Goal: Task Accomplishment & Management: Manage account settings

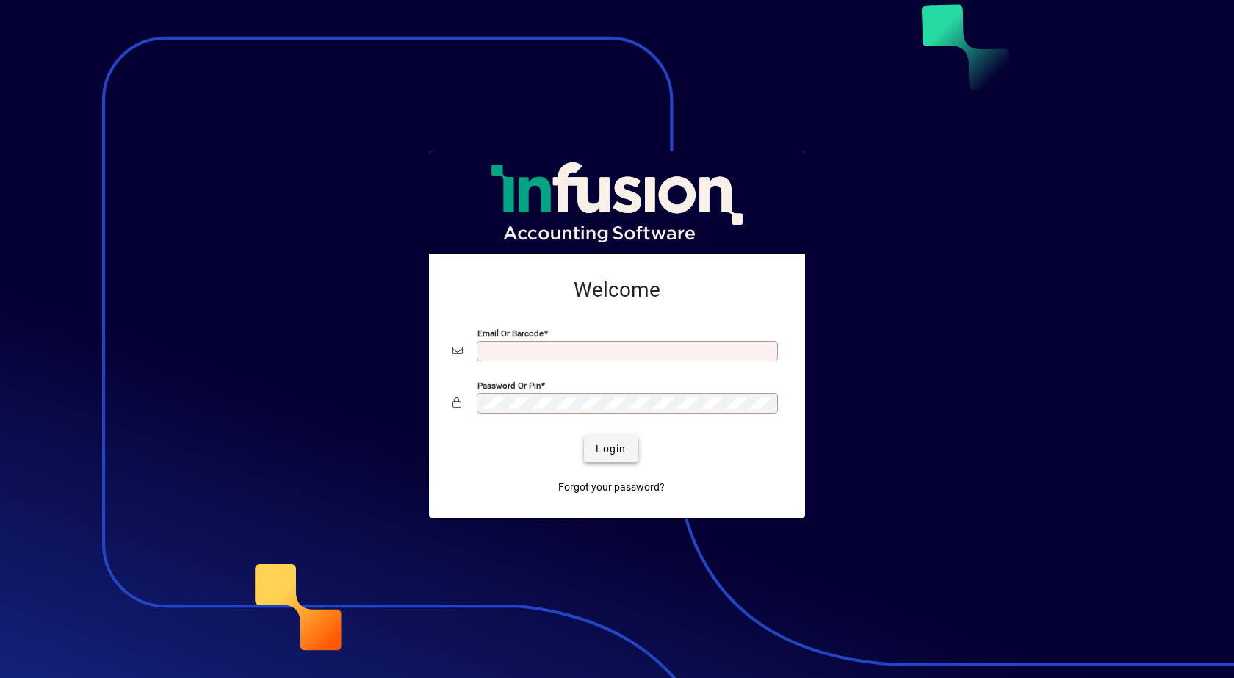
type input "**********"
click at [610, 448] on span "Login" at bounding box center [611, 448] width 30 height 15
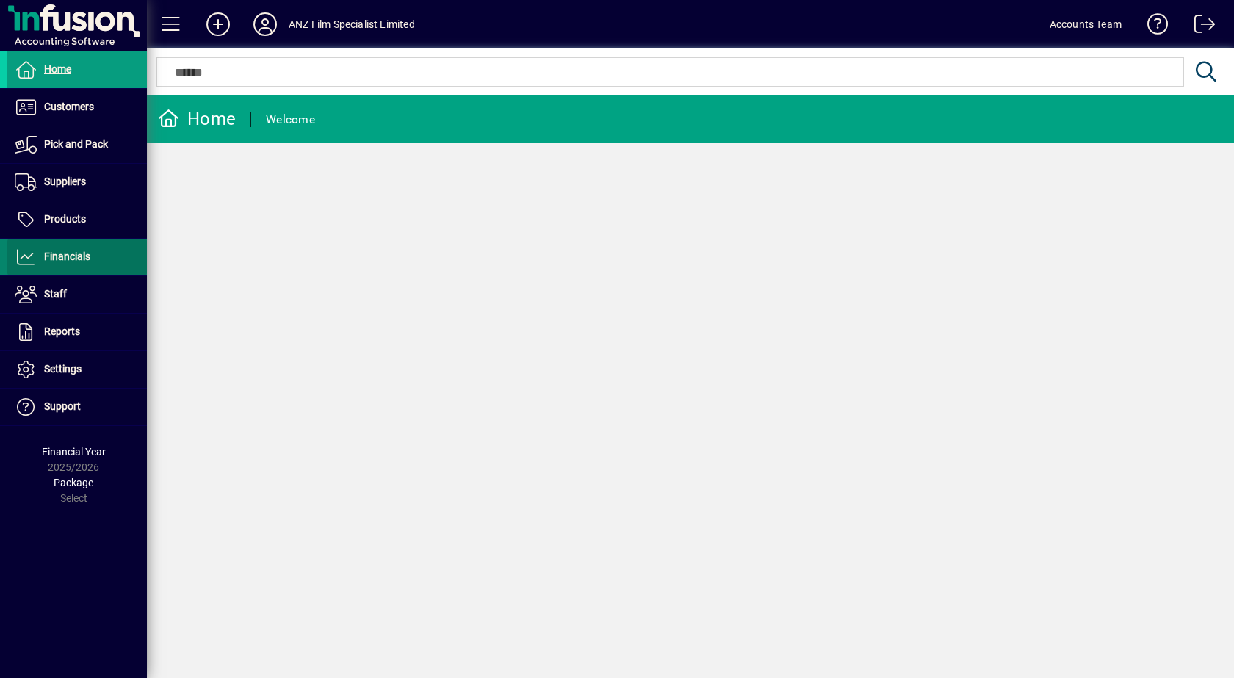
click at [58, 259] on span "Financials" at bounding box center [67, 256] width 46 height 12
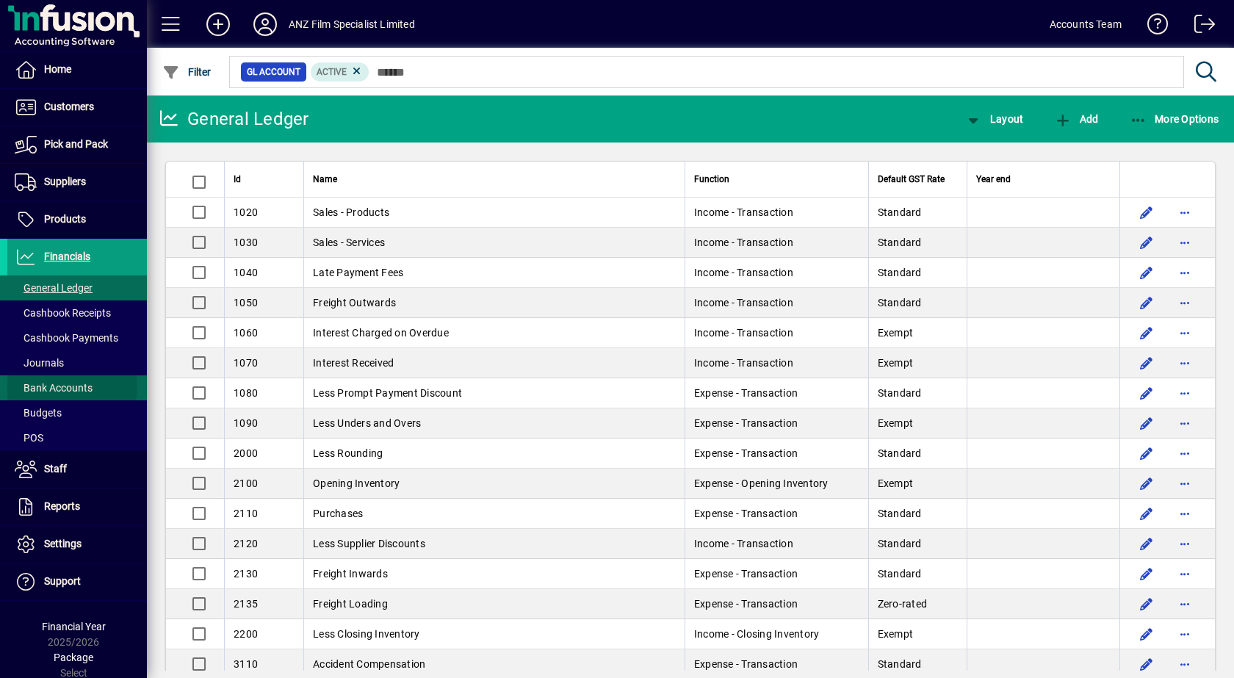
click at [62, 386] on span "Bank Accounts" at bounding box center [54, 388] width 78 height 12
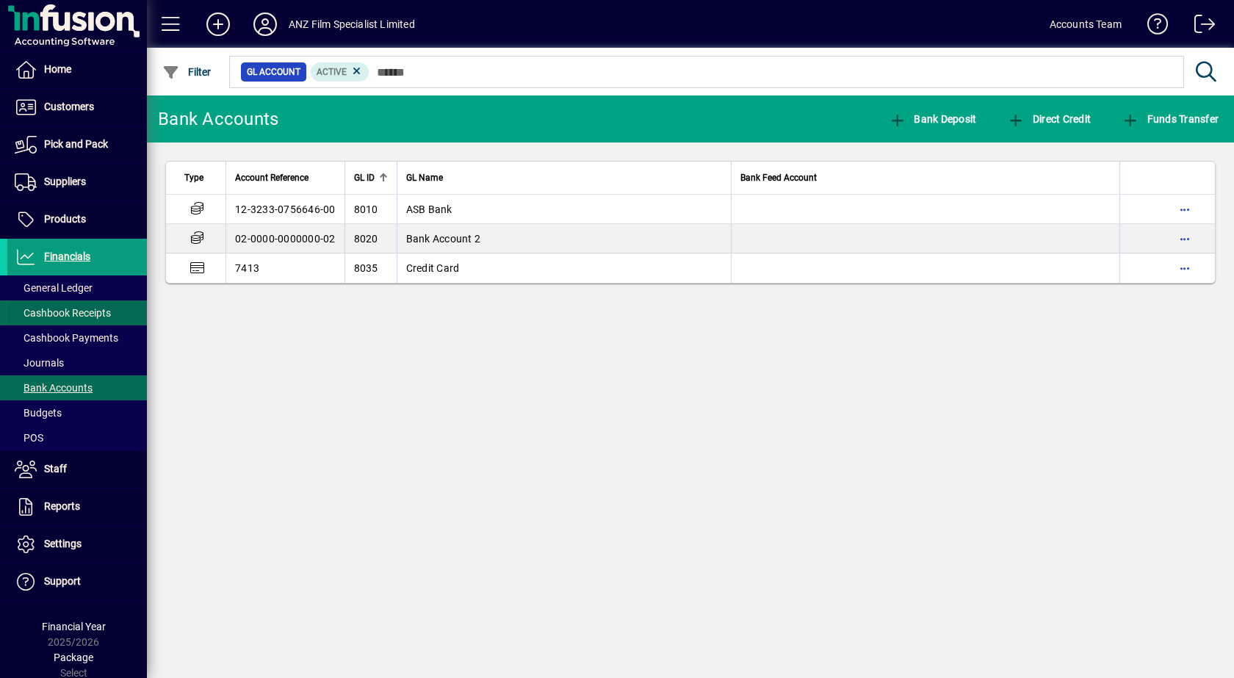
click at [92, 313] on span "Cashbook Receipts" at bounding box center [63, 313] width 96 height 12
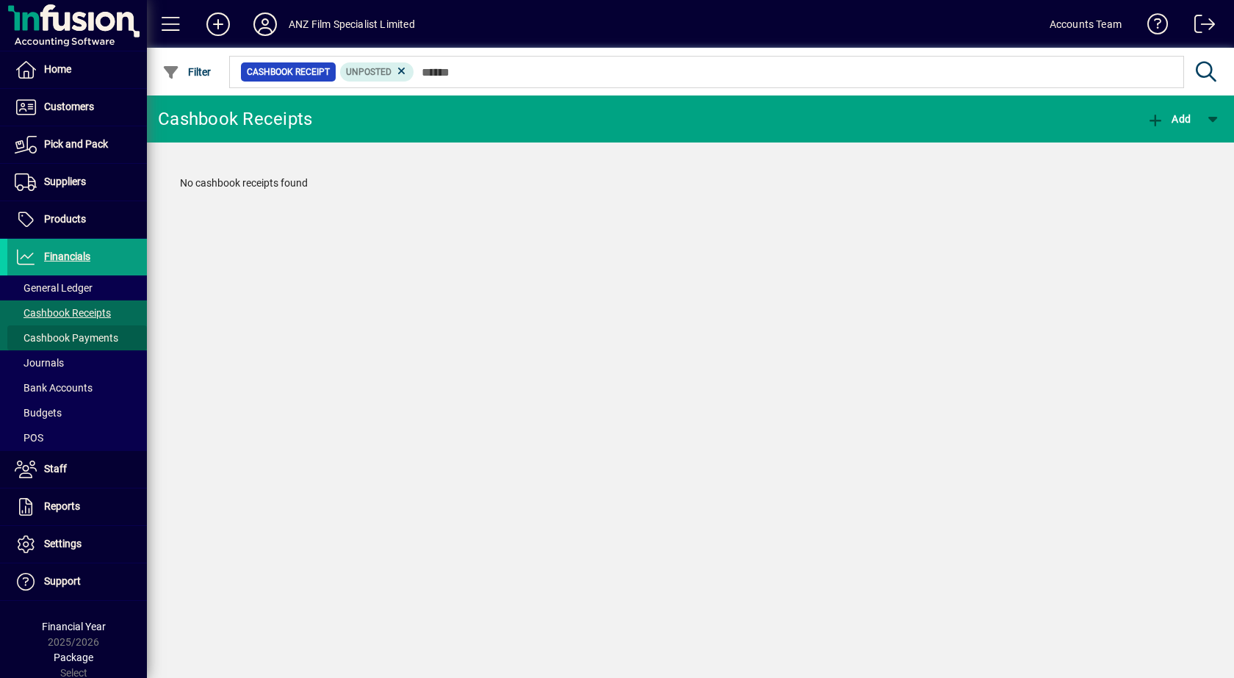
click at [81, 344] on span "Cashbook Payments" at bounding box center [62, 338] width 111 height 15
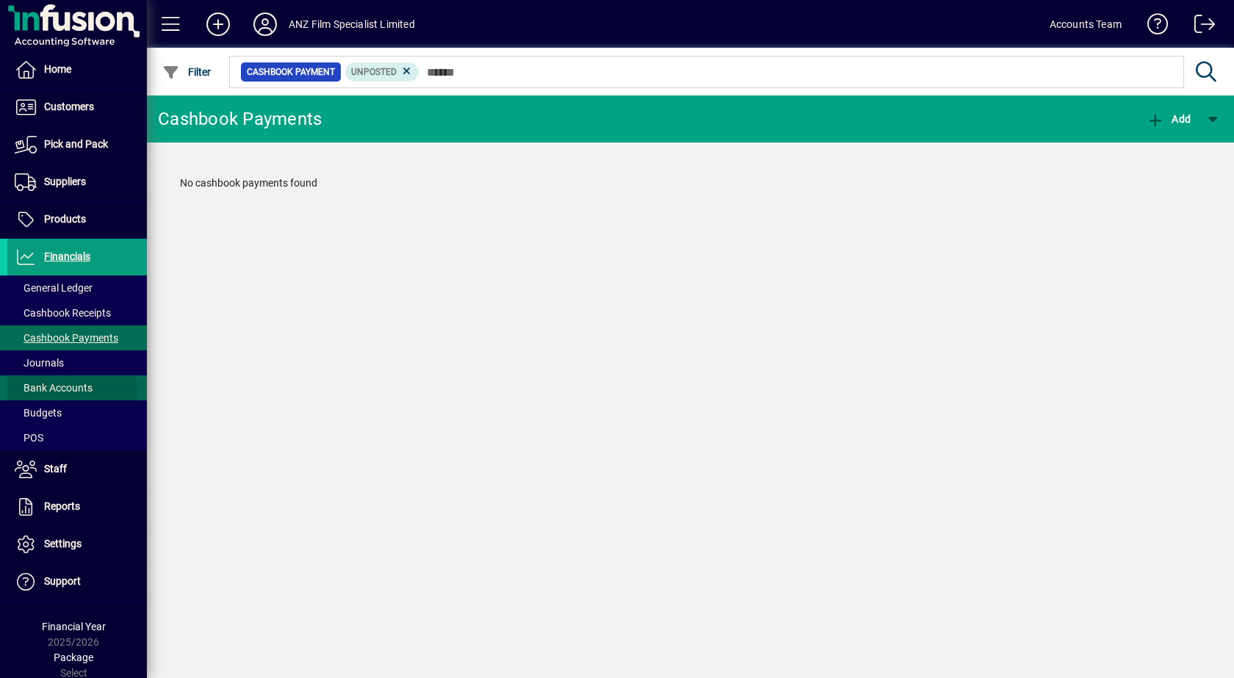
click at [64, 391] on span "Bank Accounts" at bounding box center [54, 388] width 78 height 12
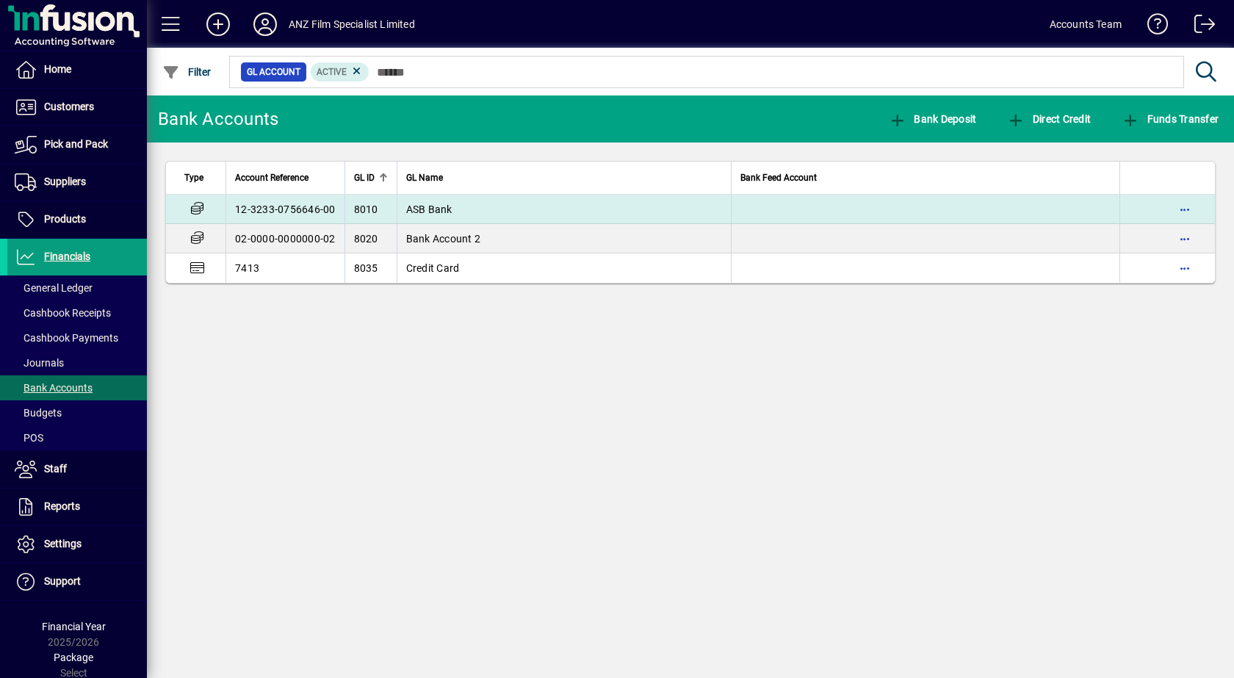
click at [304, 206] on td "12-3233-0756646-00" at bounding box center [284, 209] width 119 height 29
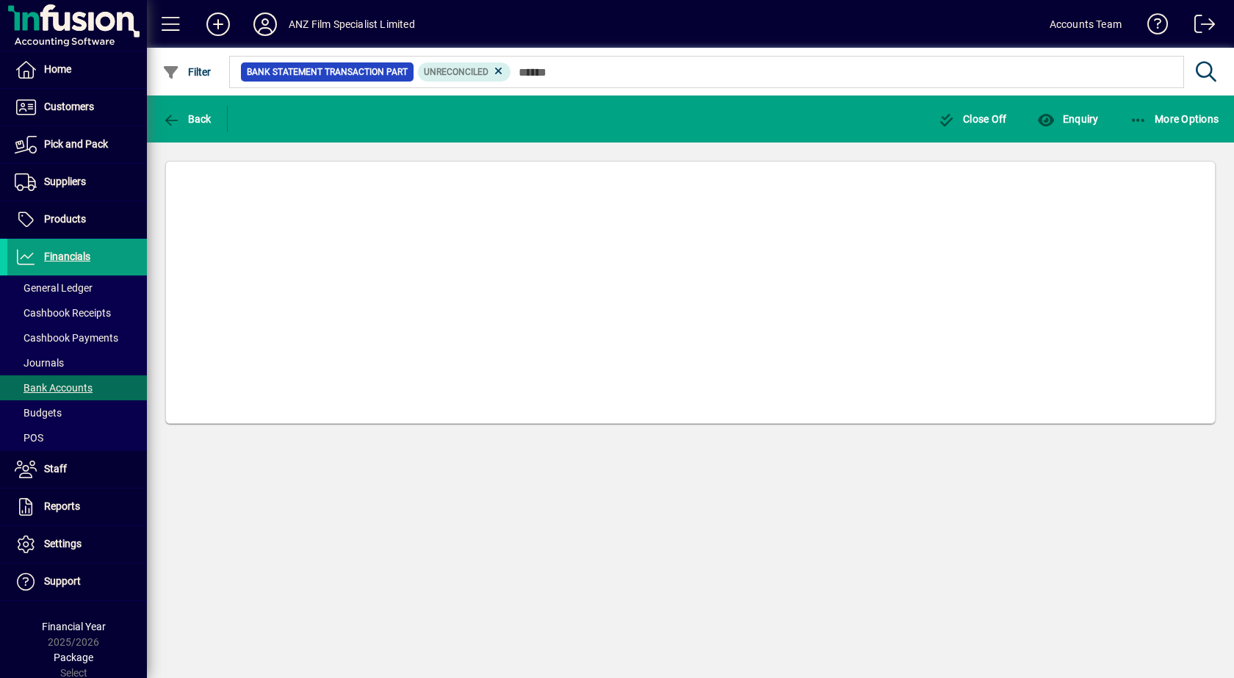
click at [304, 206] on mat-card at bounding box center [690, 292] width 1050 height 263
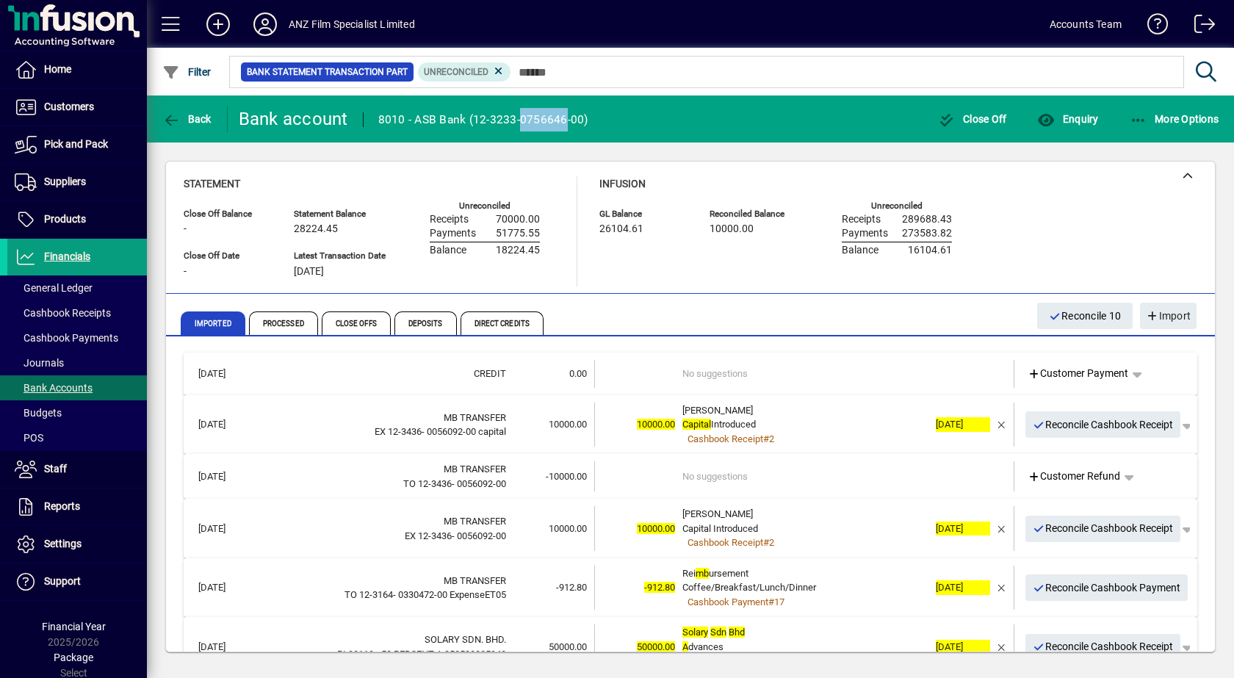
drag, startPoint x: 519, startPoint y: 120, endPoint x: 564, endPoint y: 125, distance: 45.1
click at [564, 125] on div "8010 - ASB Bank (12-3233-0756646-00)" at bounding box center [483, 120] width 210 height 24
drag, startPoint x: 379, startPoint y: 119, endPoint x: 403, endPoint y: 119, distance: 24.2
click at [403, 119] on div "8010 - ASB Bank (12-3233-0756646-00)" at bounding box center [483, 120] width 210 height 24
drag, startPoint x: 519, startPoint y: 115, endPoint x: 566, endPoint y: 115, distance: 46.3
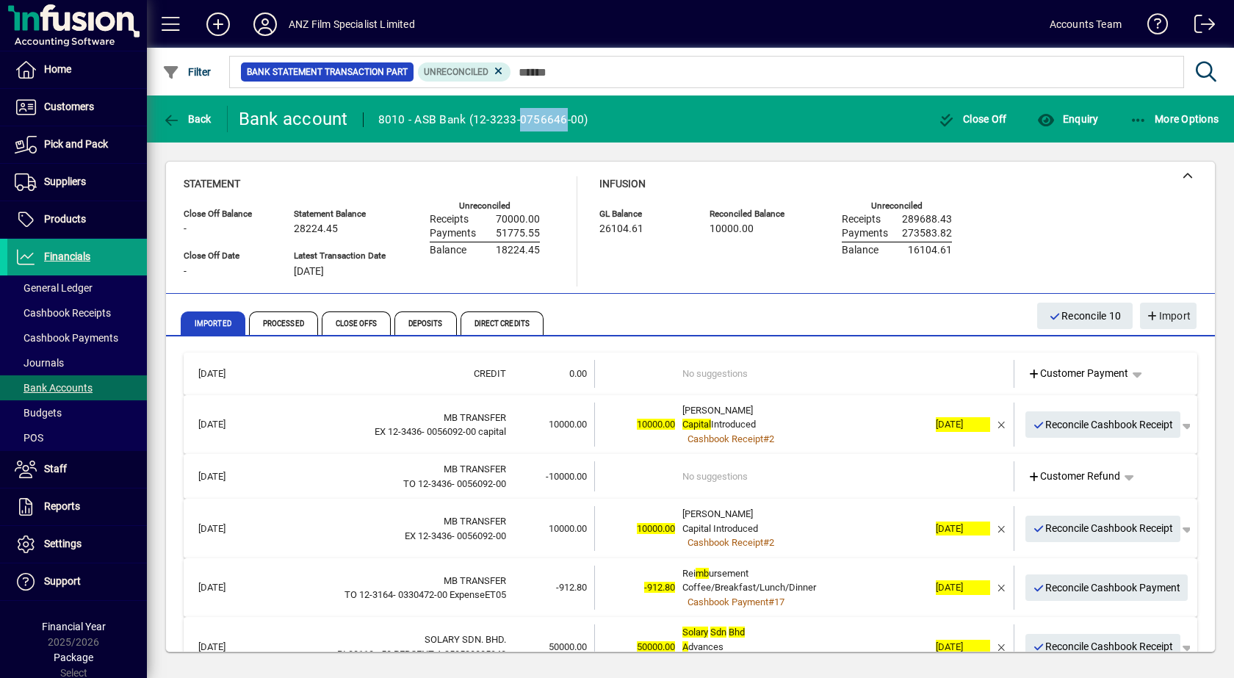
click at [566, 115] on div "8010 - ASB Bank (12-3233-0756646-00)" at bounding box center [483, 120] width 210 height 24
copy div "0756646"
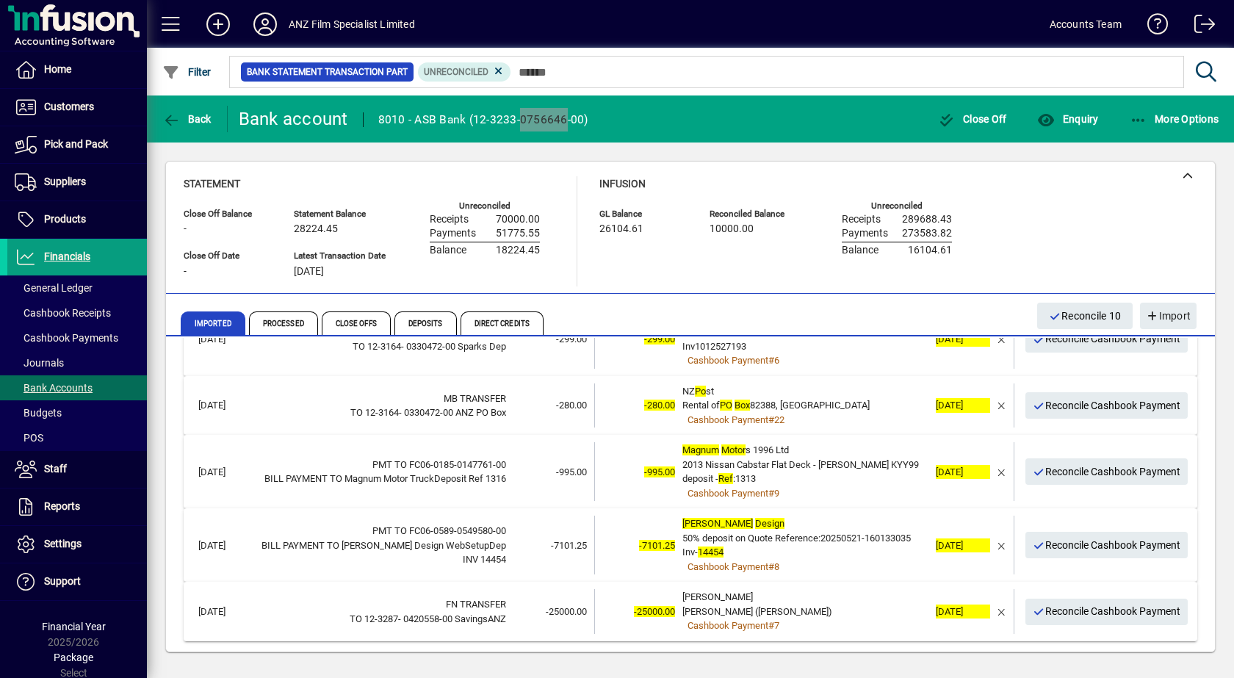
scroll to position [449, 0]
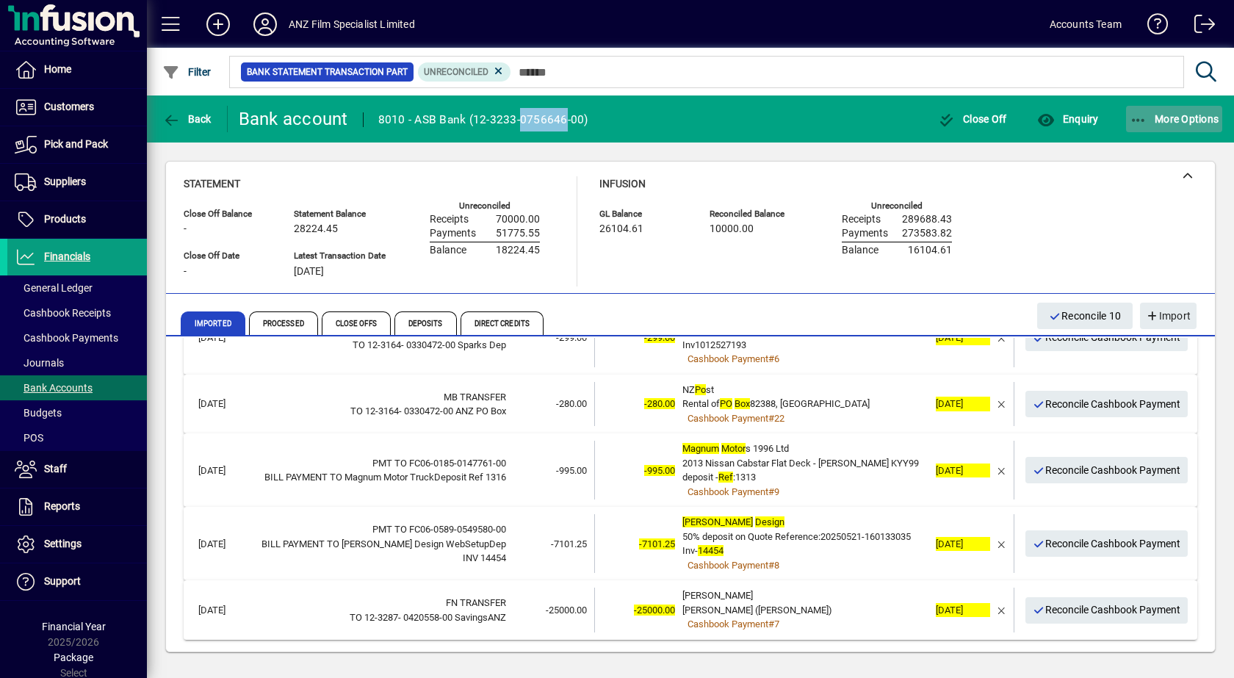
click at [1164, 119] on span "More Options" at bounding box center [1175, 119] width 90 height 12
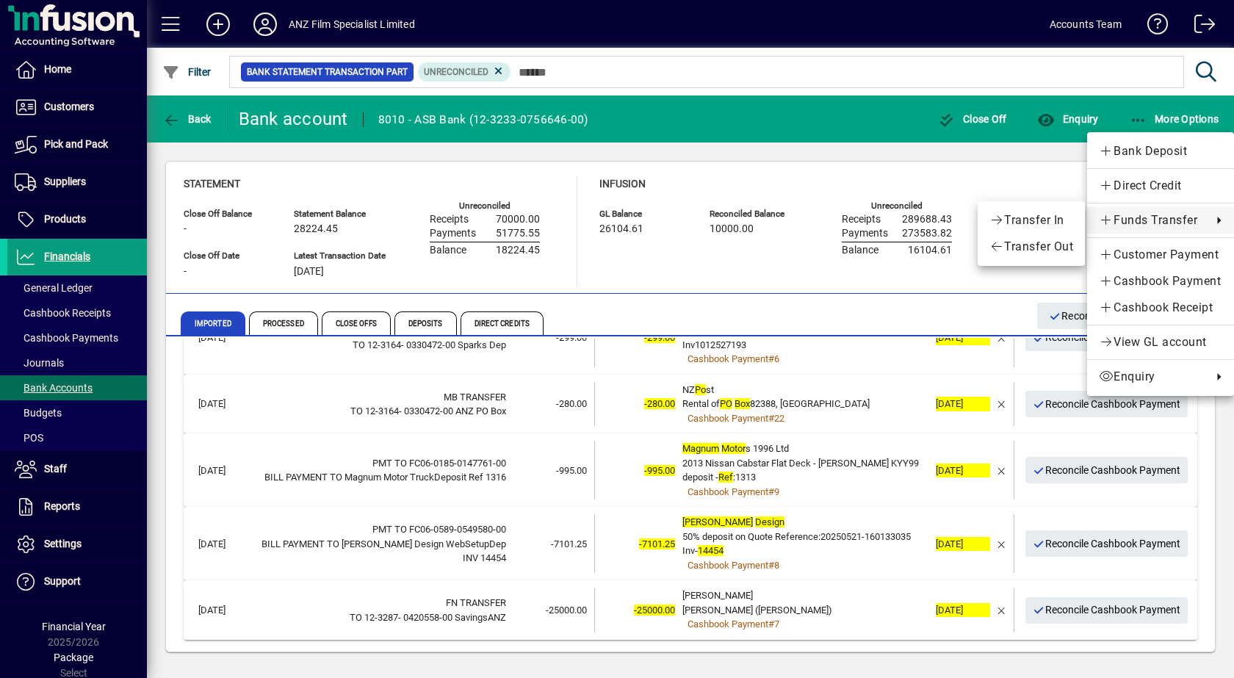
click at [297, 115] on div at bounding box center [617, 339] width 1234 height 678
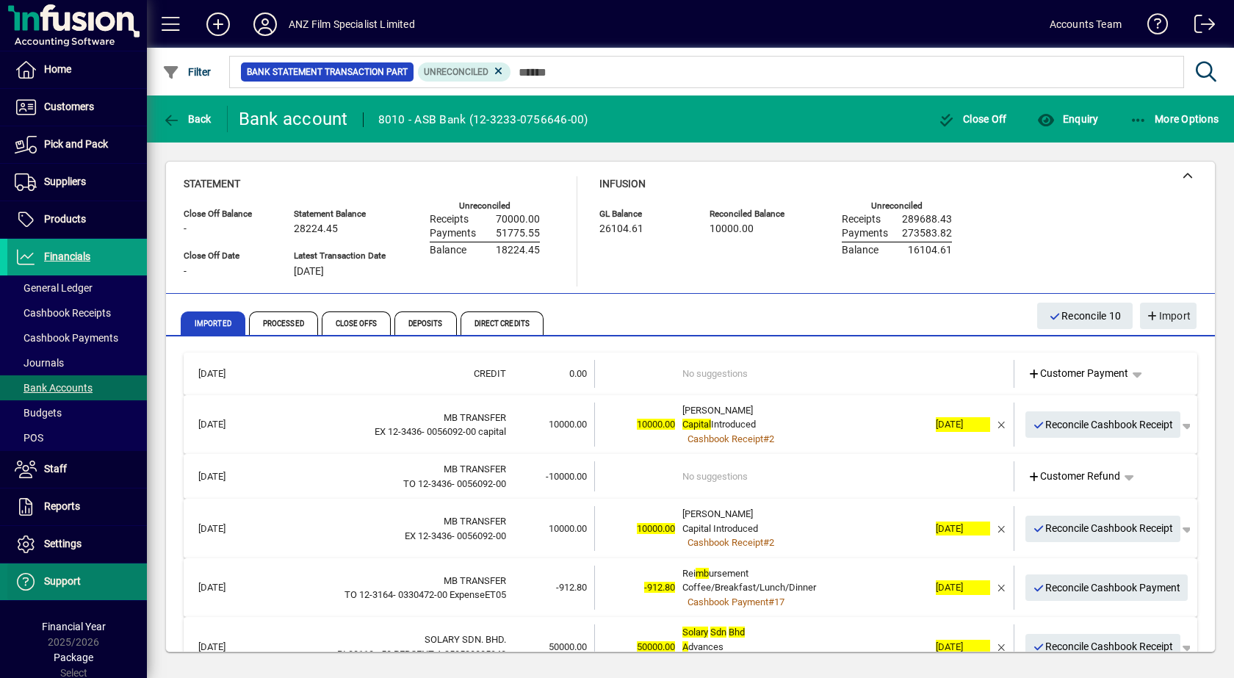
scroll to position [3, 0]
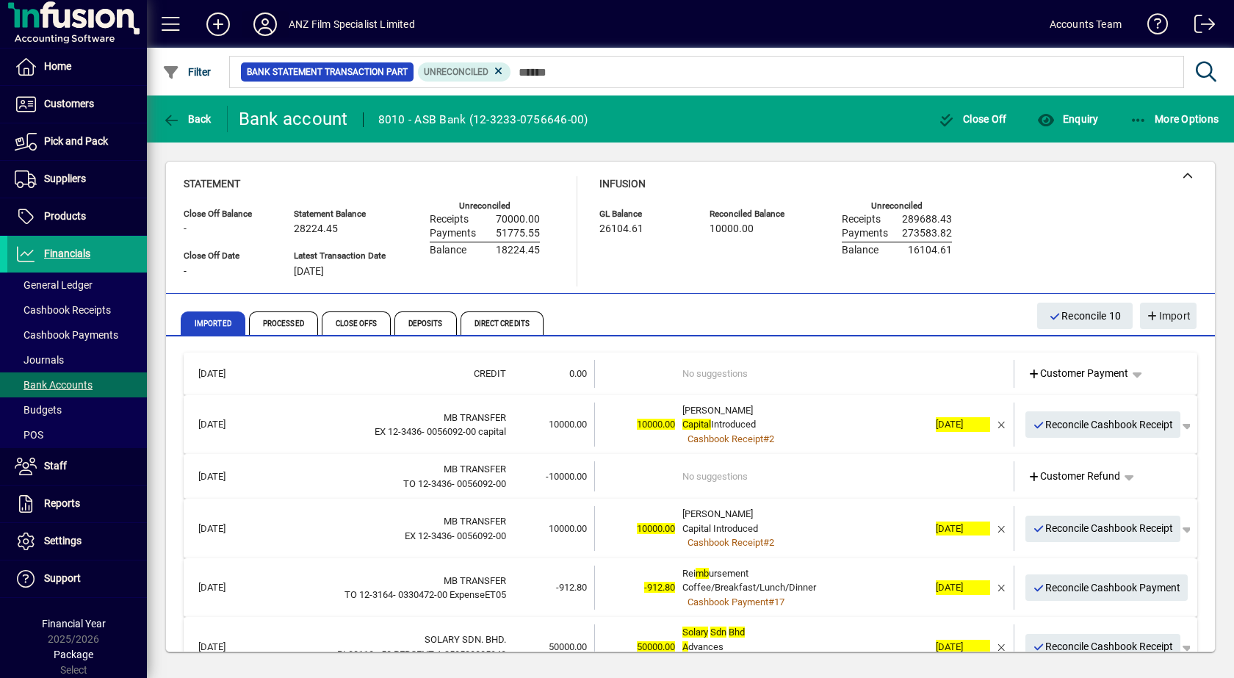
click at [267, 27] on icon at bounding box center [264, 24] width 29 height 24
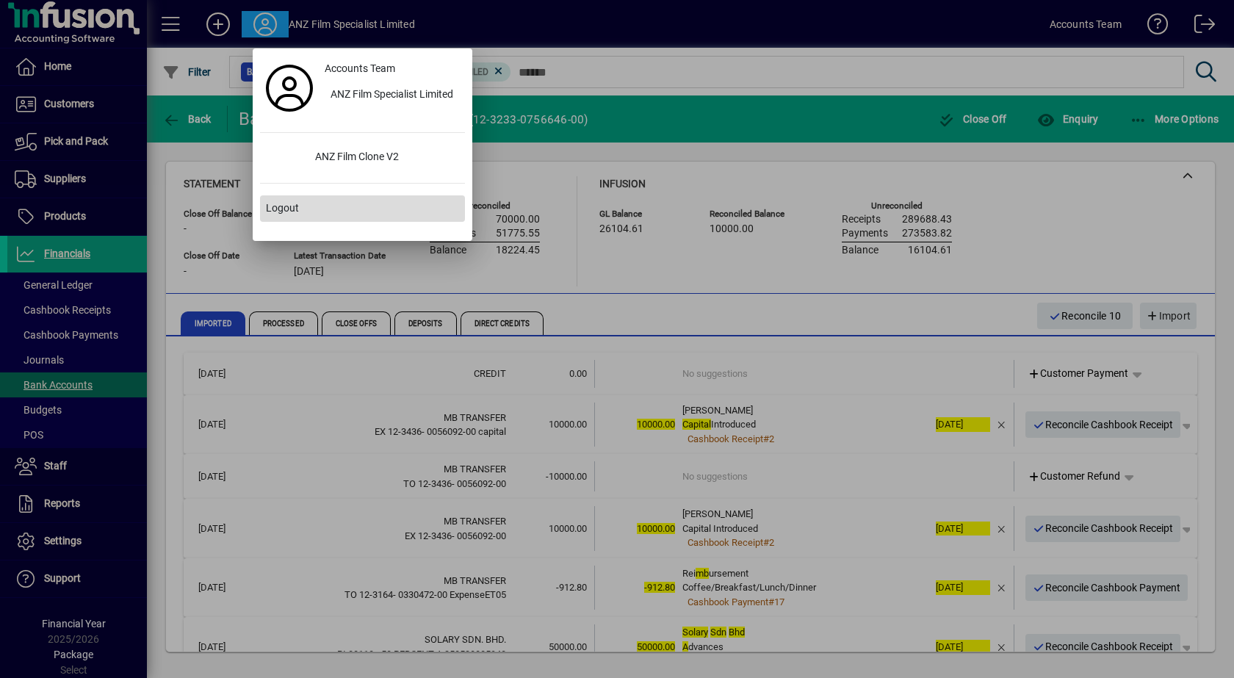
click at [289, 202] on span "Logout" at bounding box center [282, 208] width 33 height 15
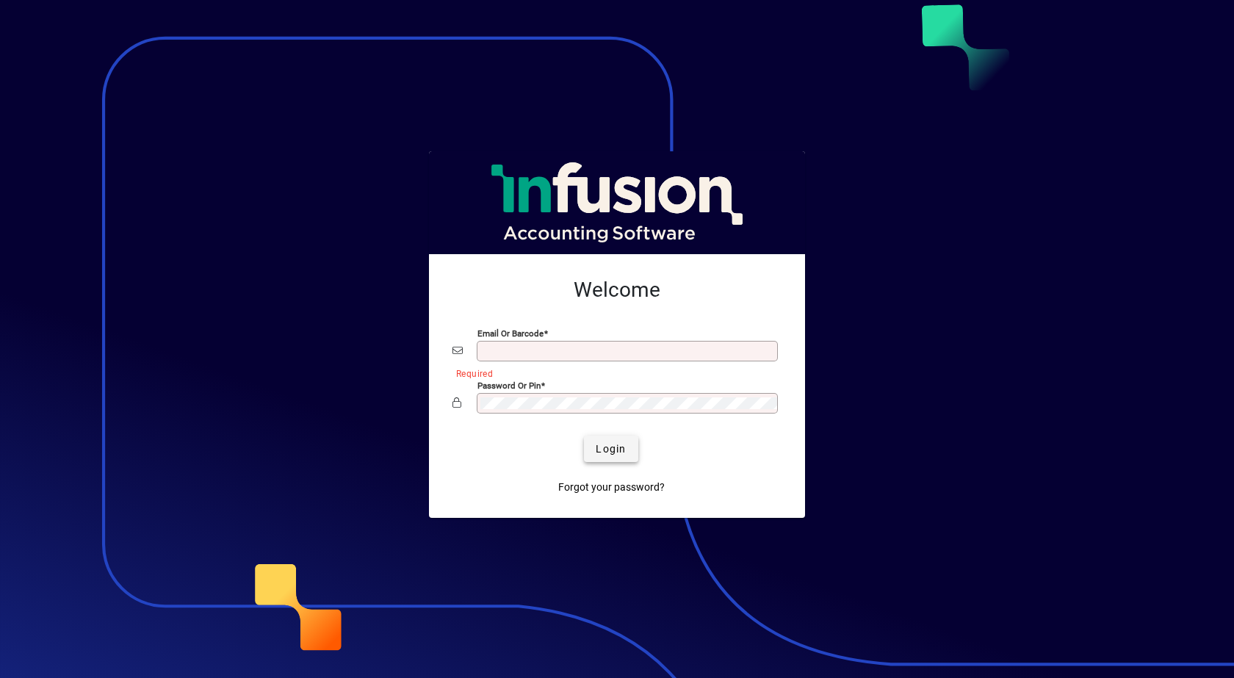
type input "**********"
click at [626, 448] on span "Login" at bounding box center [611, 448] width 30 height 15
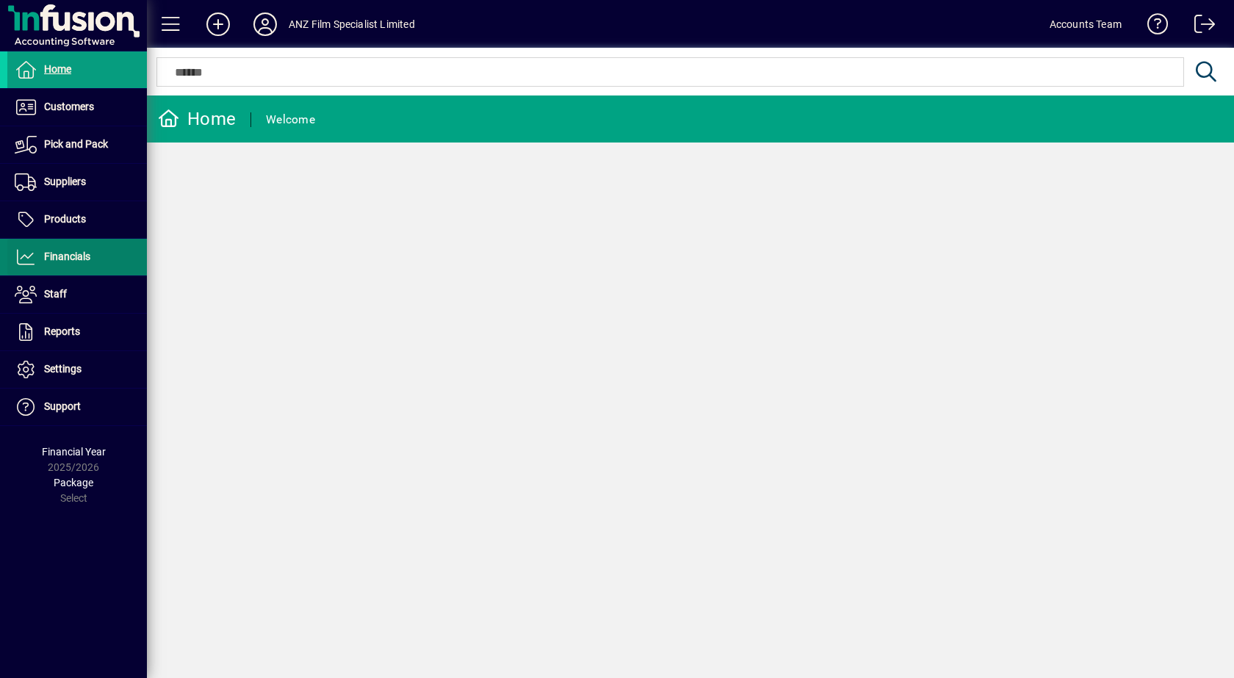
click at [52, 270] on span at bounding box center [77, 256] width 140 height 35
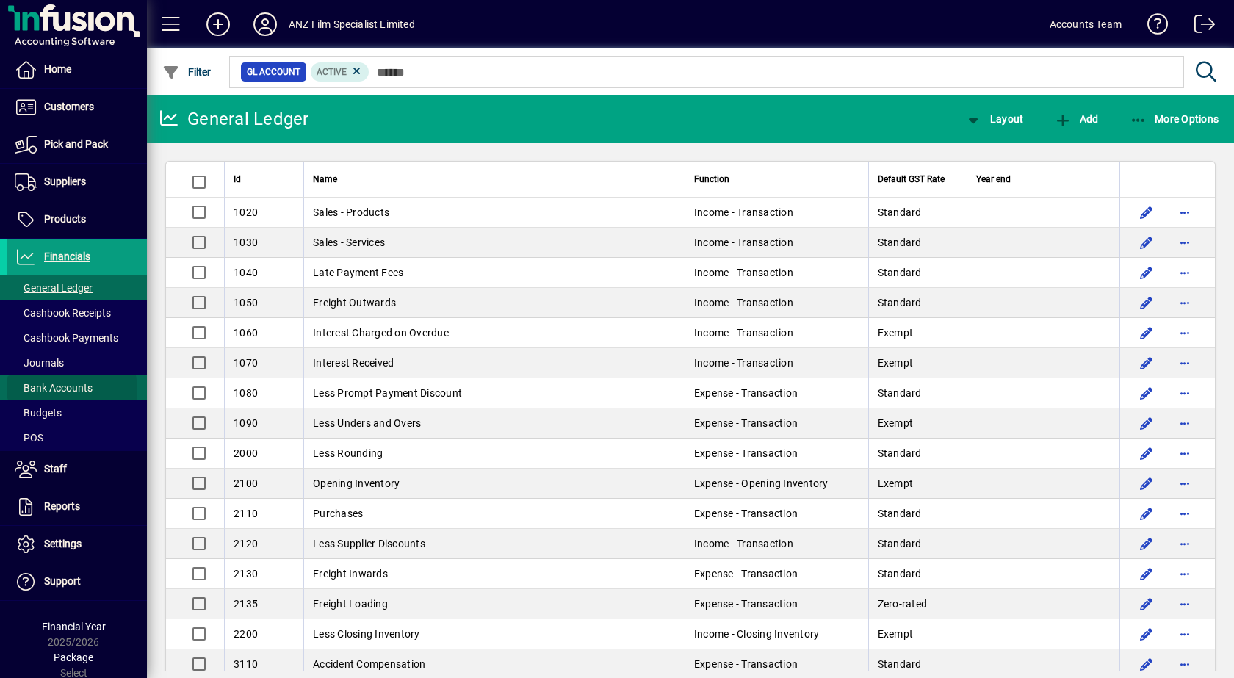
click at [35, 391] on span "Bank Accounts" at bounding box center [54, 388] width 78 height 12
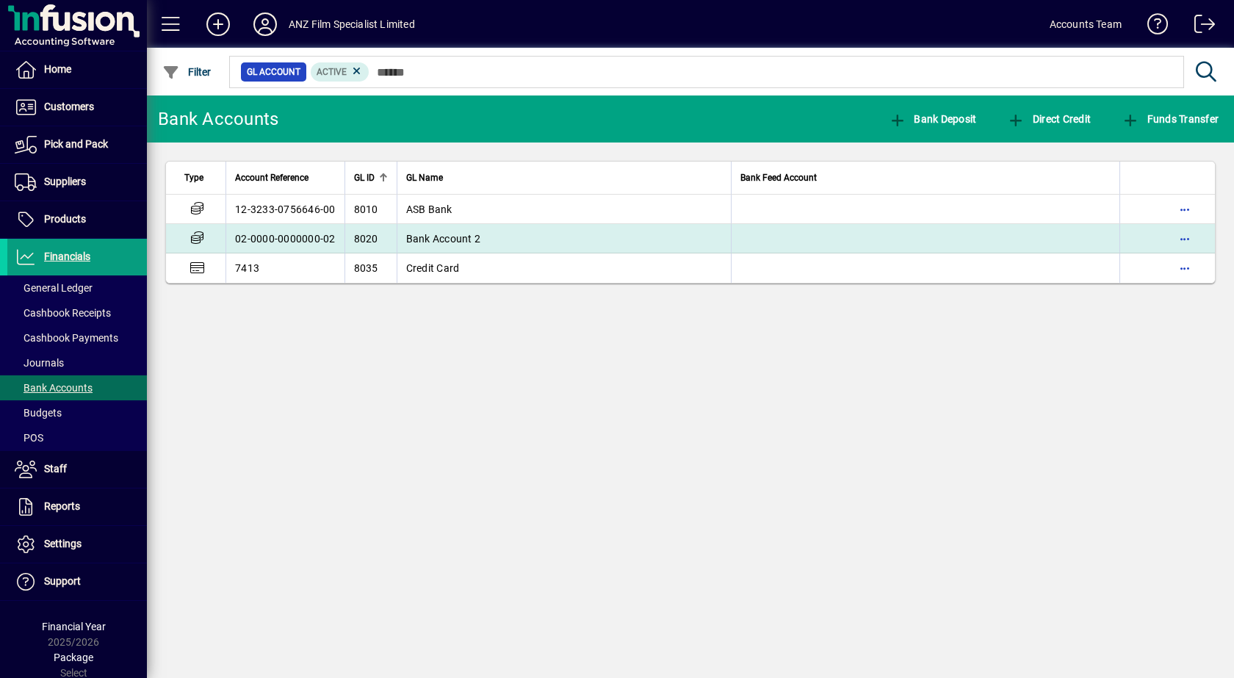
click at [429, 238] on span "Bank Account 2" at bounding box center [443, 239] width 75 height 12
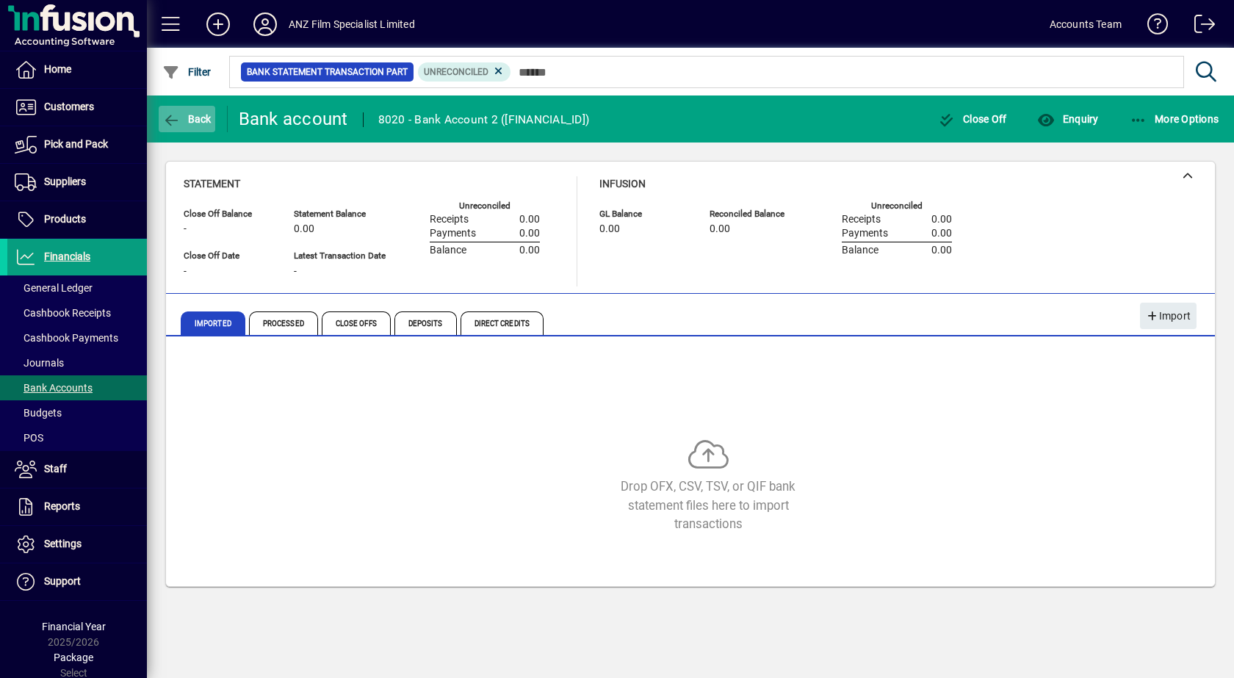
click at [194, 119] on span "Back" at bounding box center [186, 119] width 49 height 12
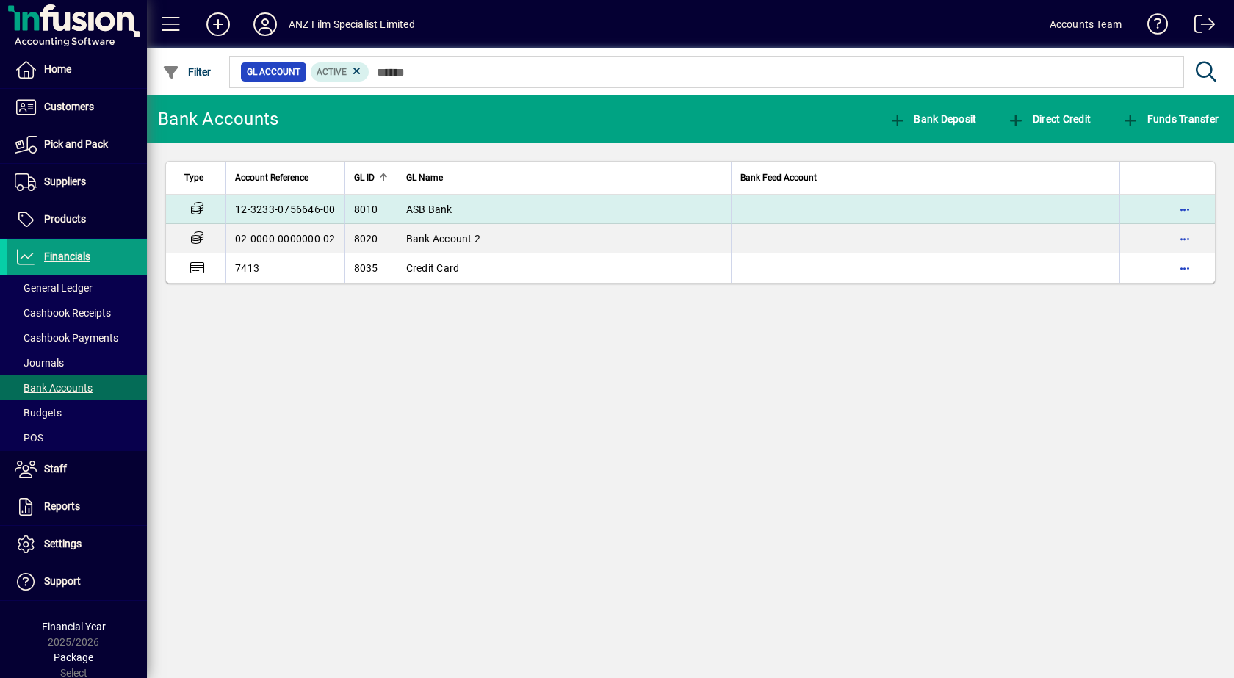
click at [294, 213] on td "12-3233-0756646-00" at bounding box center [284, 209] width 119 height 29
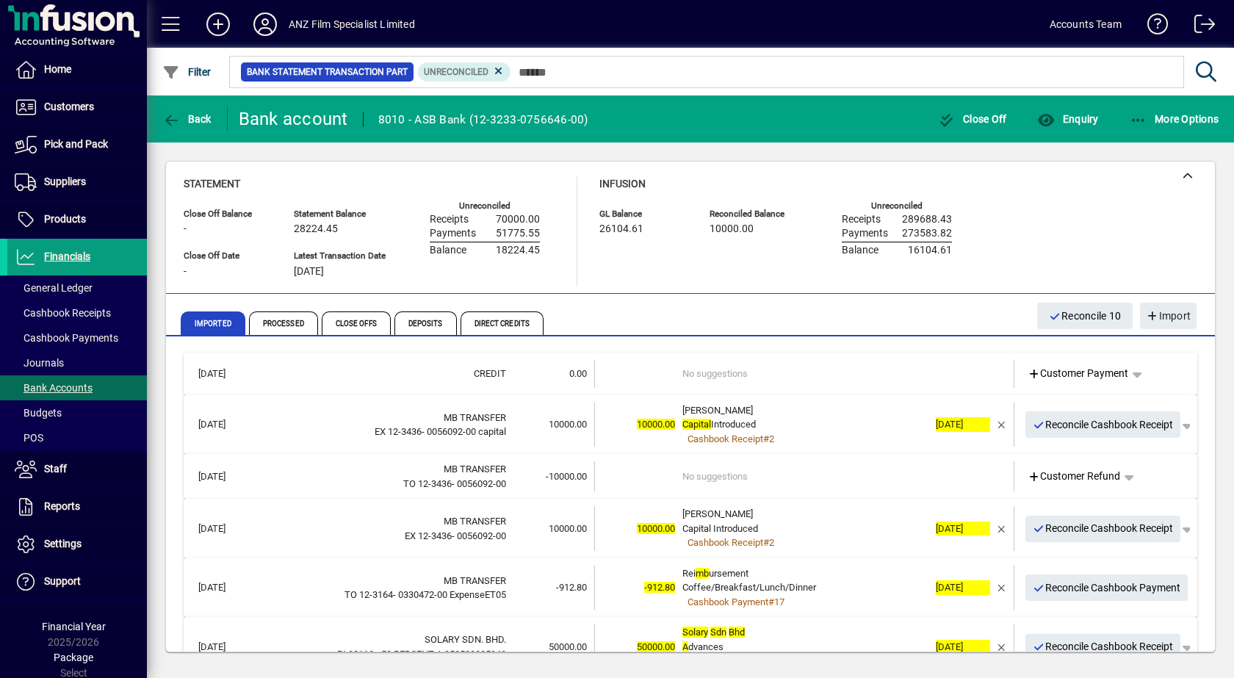
click at [724, 422] on span "Capital Introduced" at bounding box center [718, 424] width 73 height 11
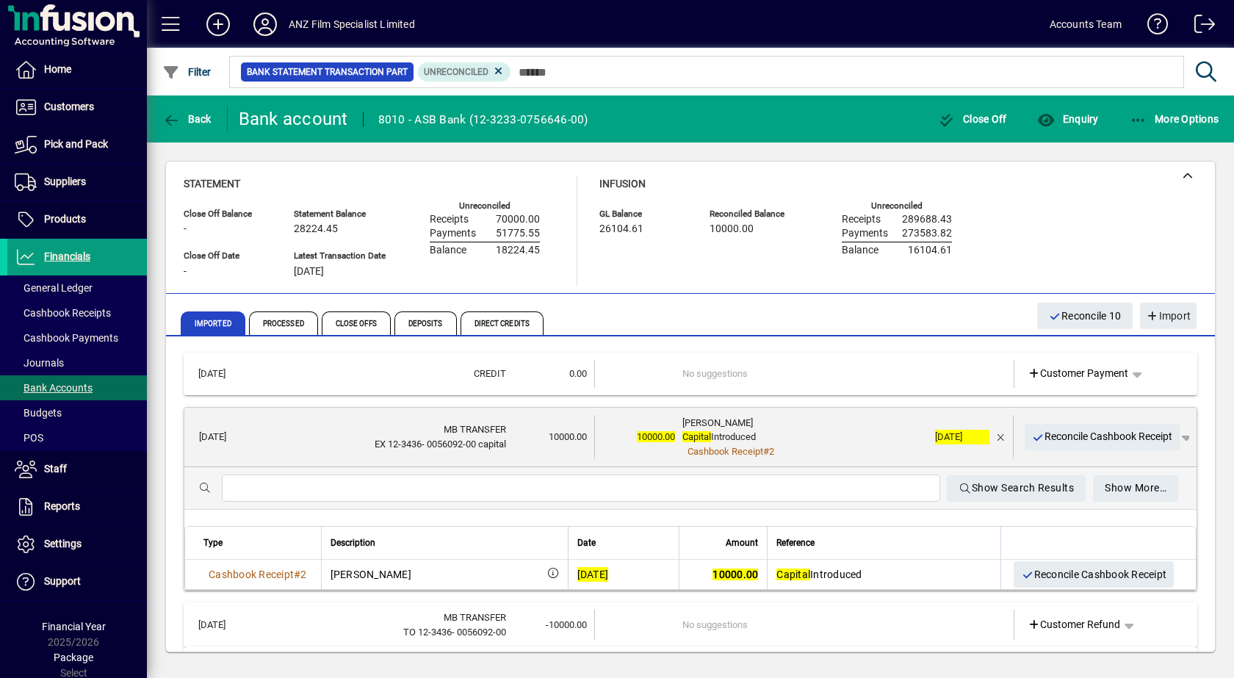
click at [1085, 234] on div "Statement Close Off Balance - Close Off Date - Statement Balance 28224.45 Lates…" at bounding box center [691, 231] width 1014 height 110
drag, startPoint x: 418, startPoint y: 21, endPoint x: 290, endPoint y: 20, distance: 127.8
click at [290, 20] on div "ANZ Film Specialist Limited" at bounding box center [352, 24] width 126 height 24
copy div "ANZ Film Specialist Limited"
click at [1146, 119] on icon "button" at bounding box center [1139, 120] width 18 height 15
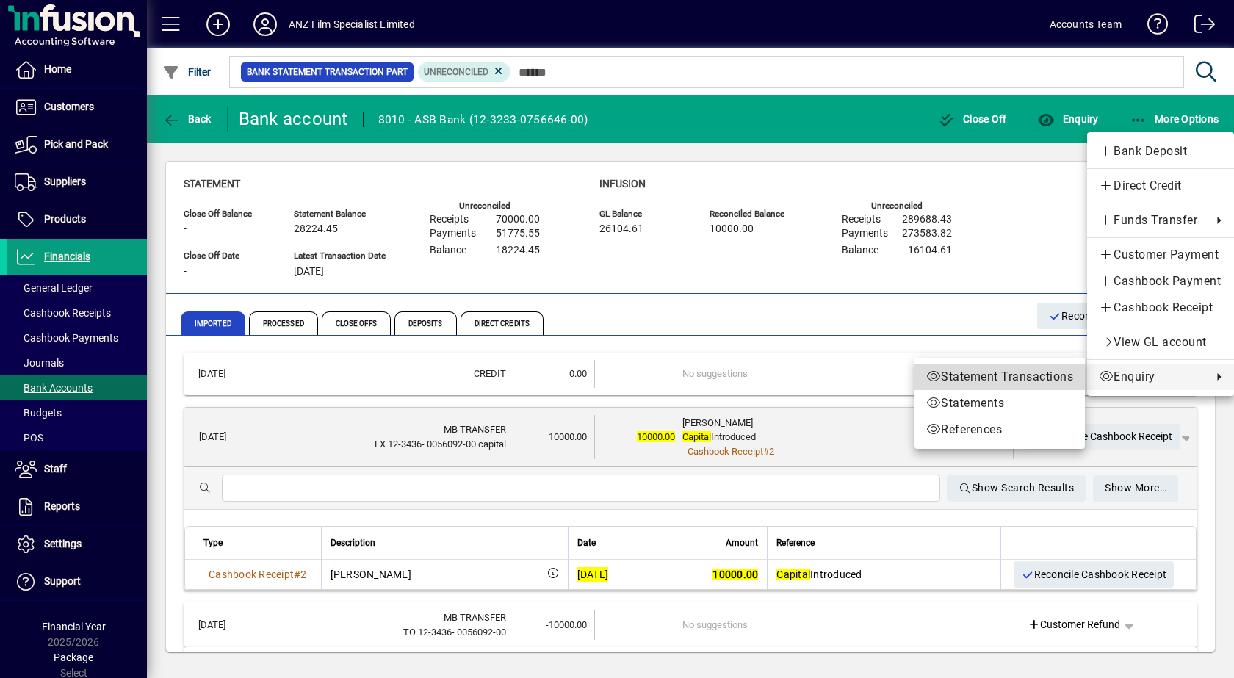
click at [970, 379] on span "Statement Transactions" at bounding box center [999, 377] width 147 height 18
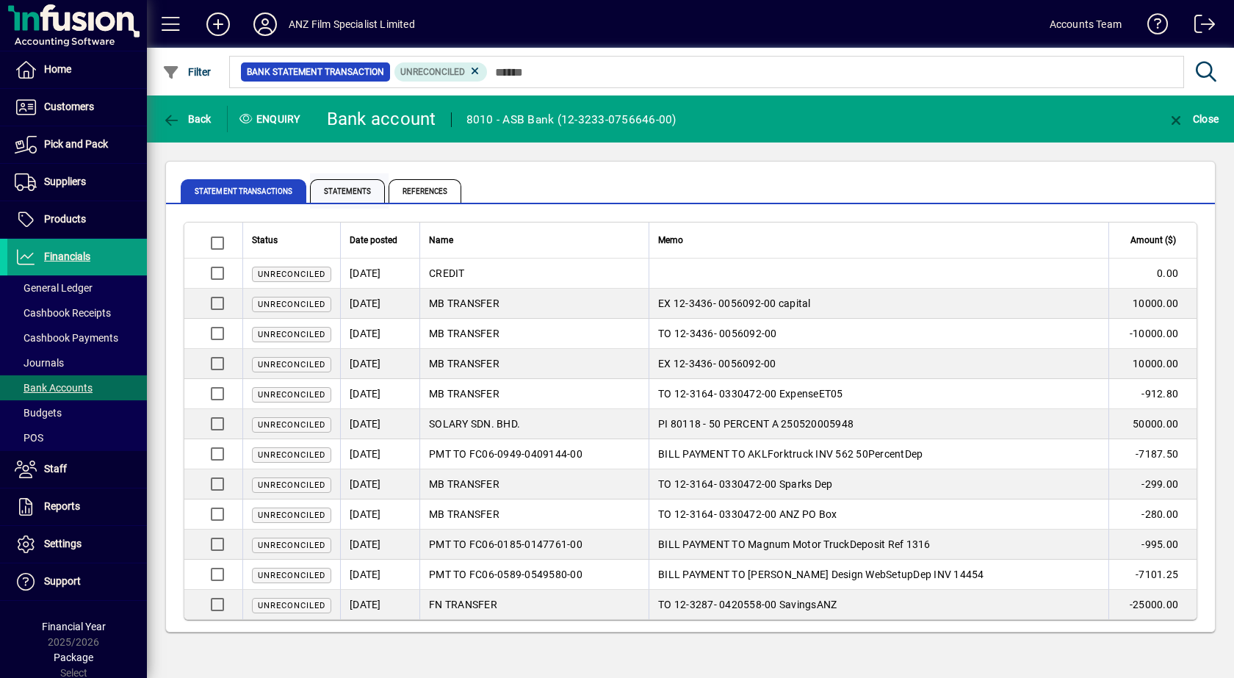
click at [365, 187] on span "Statements" at bounding box center [347, 191] width 75 height 24
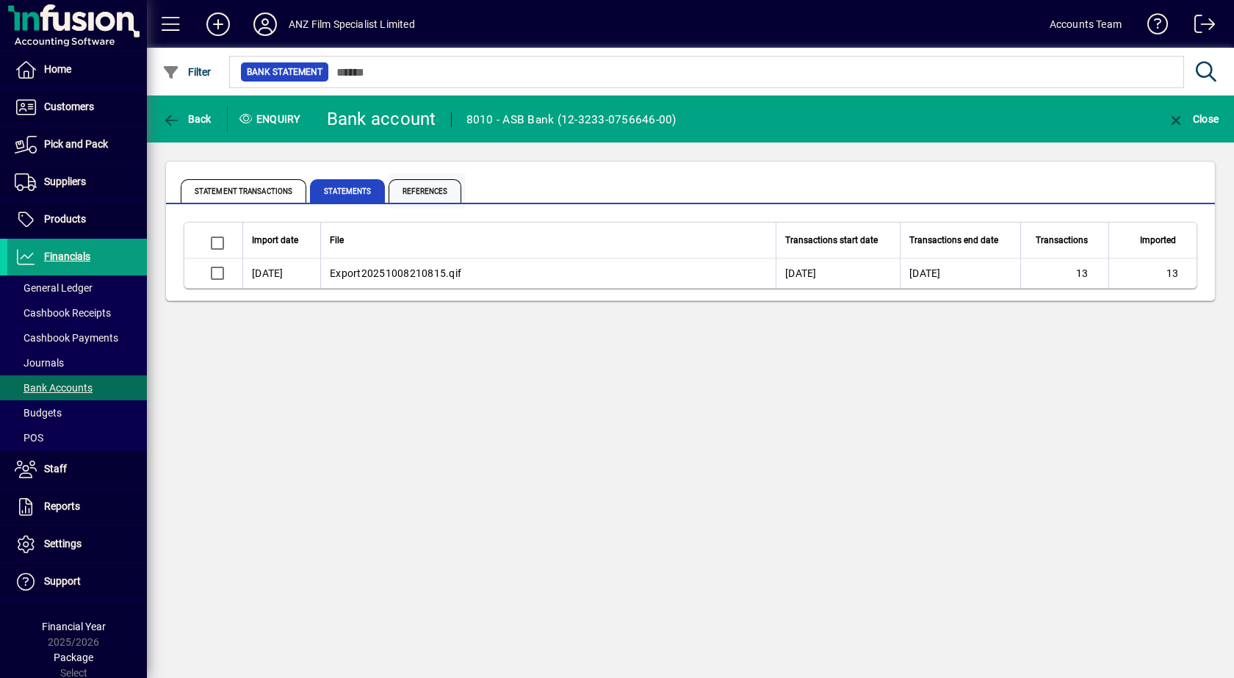
click at [416, 185] on span "References" at bounding box center [425, 191] width 73 height 24
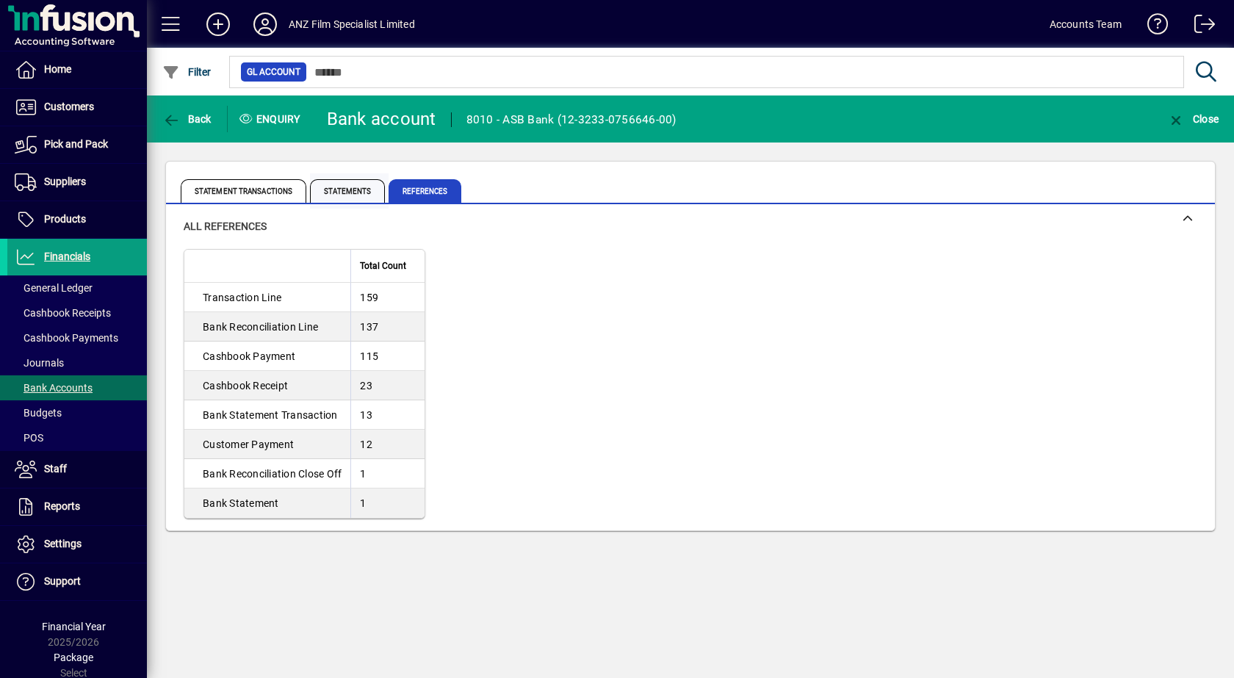
click at [356, 186] on span "Statements" at bounding box center [347, 191] width 75 height 24
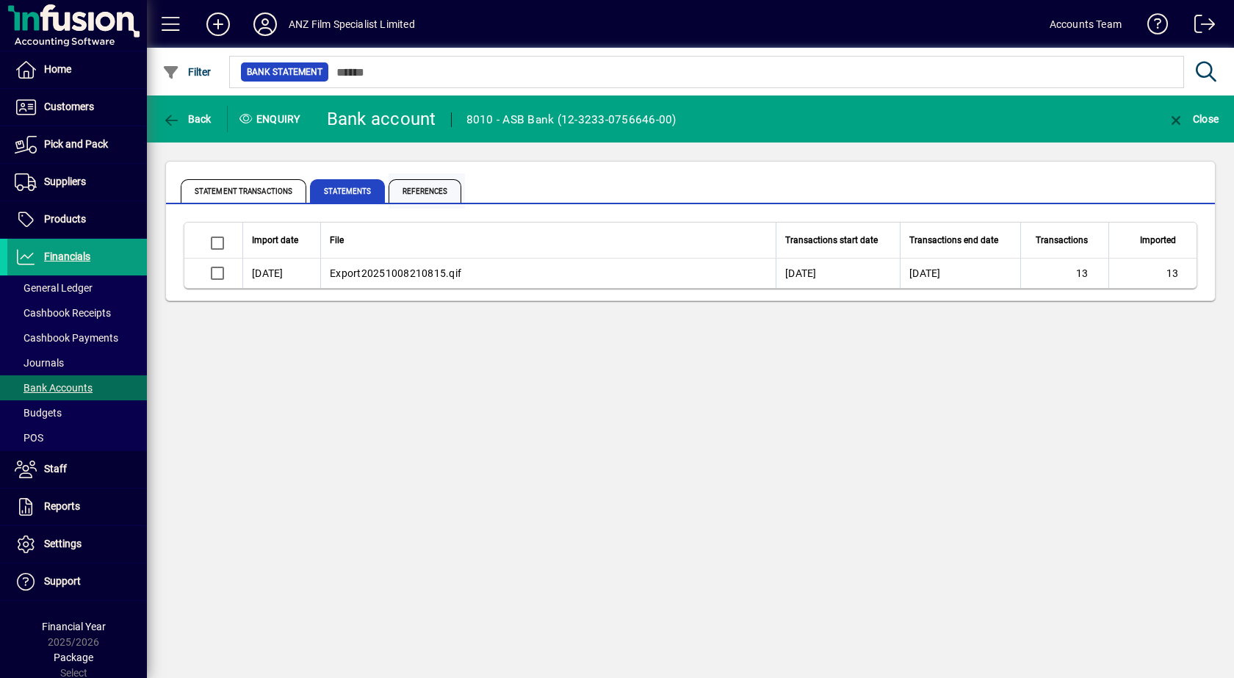
click at [413, 187] on span "References" at bounding box center [425, 191] width 73 height 24
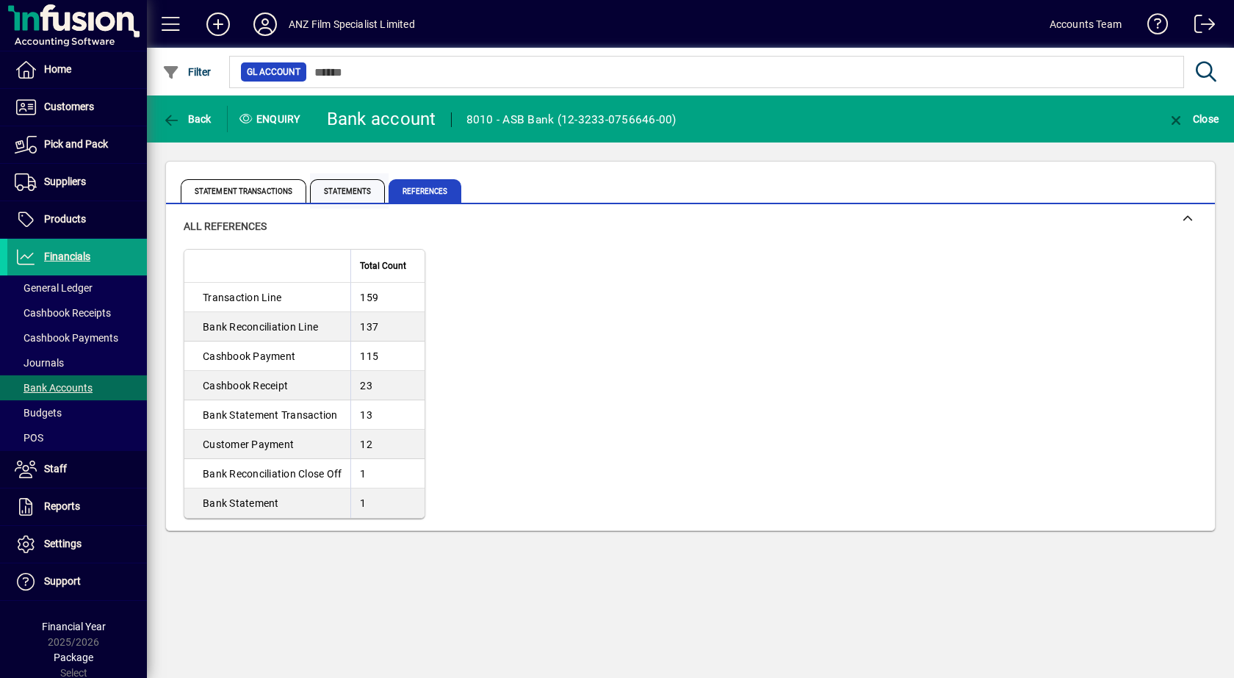
click at [351, 189] on span "Statements" at bounding box center [347, 191] width 75 height 24
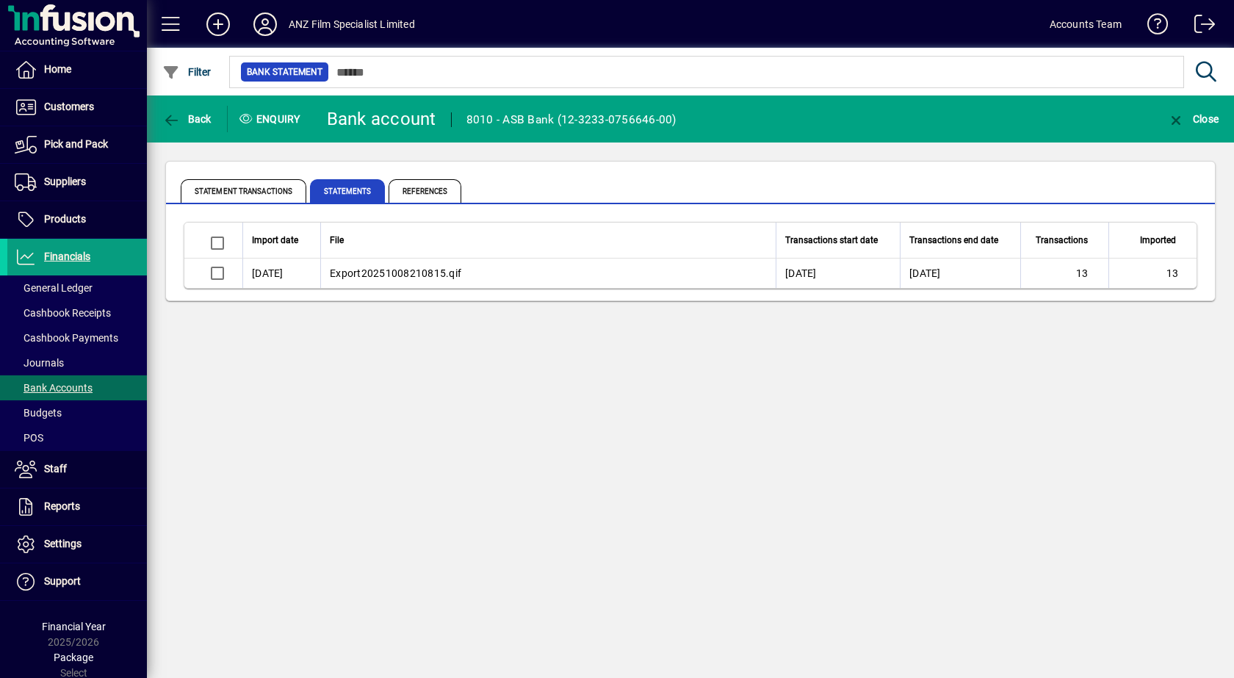
click at [222, 397] on div "Back Enquiry Bank account 8010 - ASB Bank (12-3233-0756646-00) Close Statement …" at bounding box center [690, 386] width 1087 height 582
click at [198, 119] on span "Back" at bounding box center [186, 119] width 49 height 12
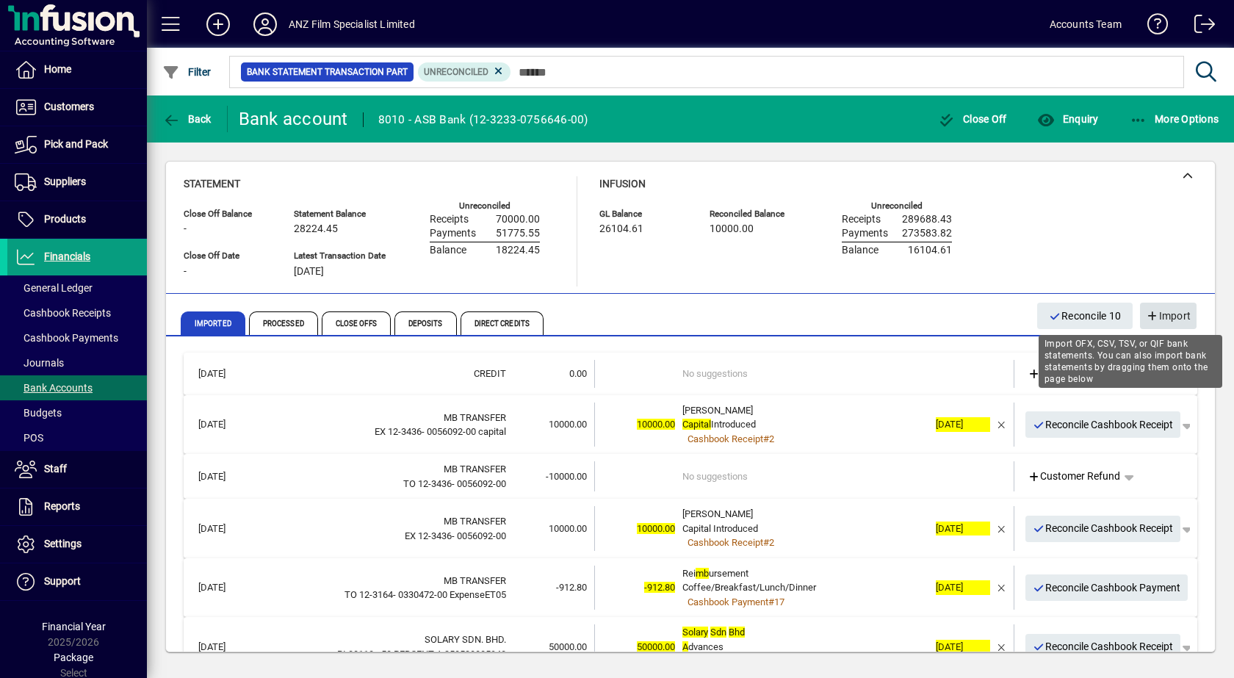
click at [1182, 319] on span "Import" at bounding box center [1168, 316] width 45 height 24
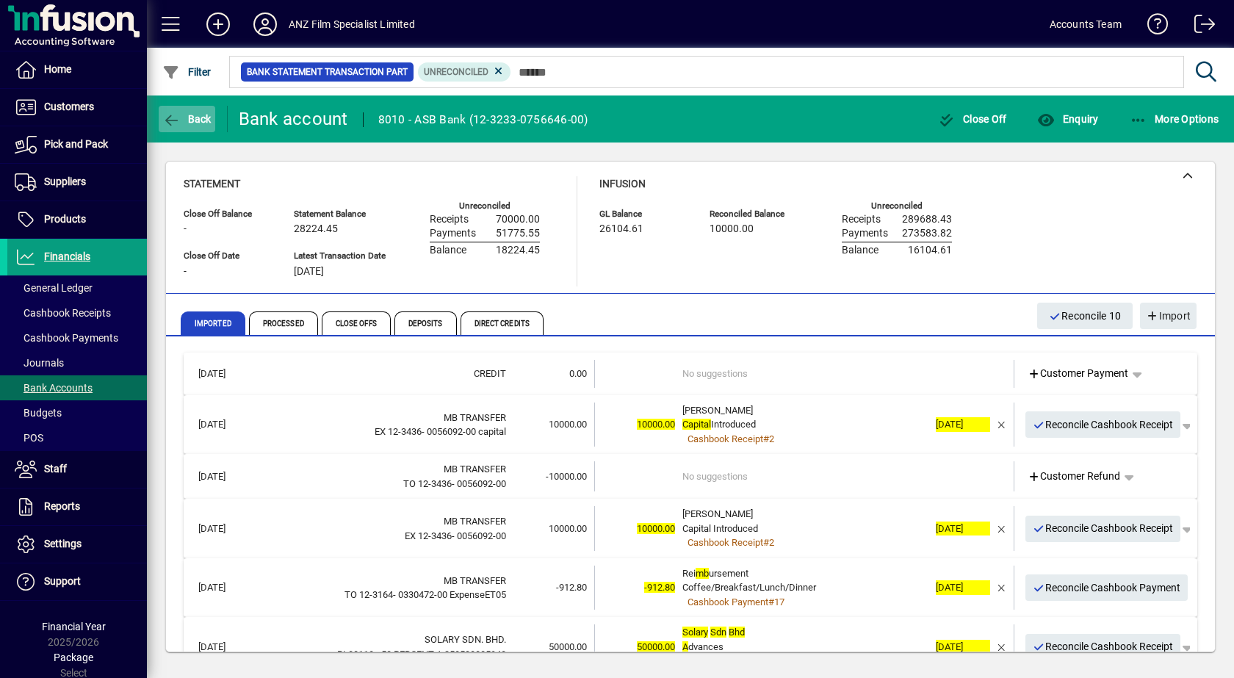
click at [191, 121] on span "Back" at bounding box center [186, 119] width 49 height 12
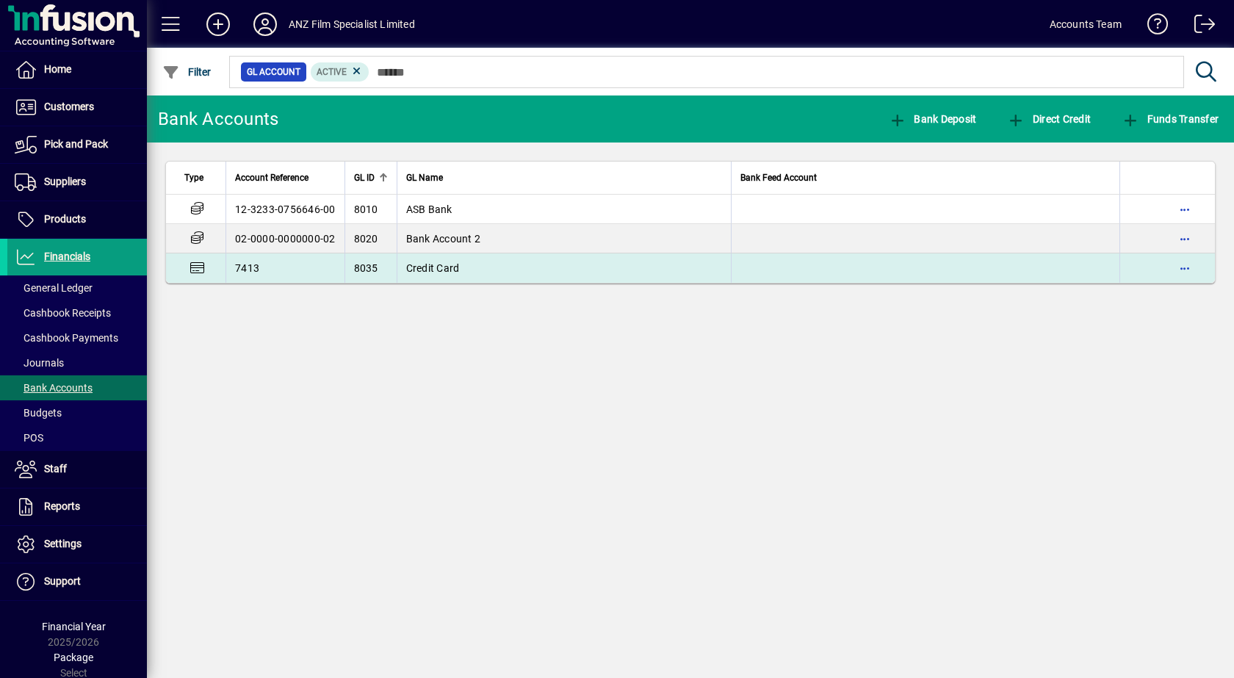
click at [443, 267] on span "Credit Card" at bounding box center [433, 268] width 54 height 12
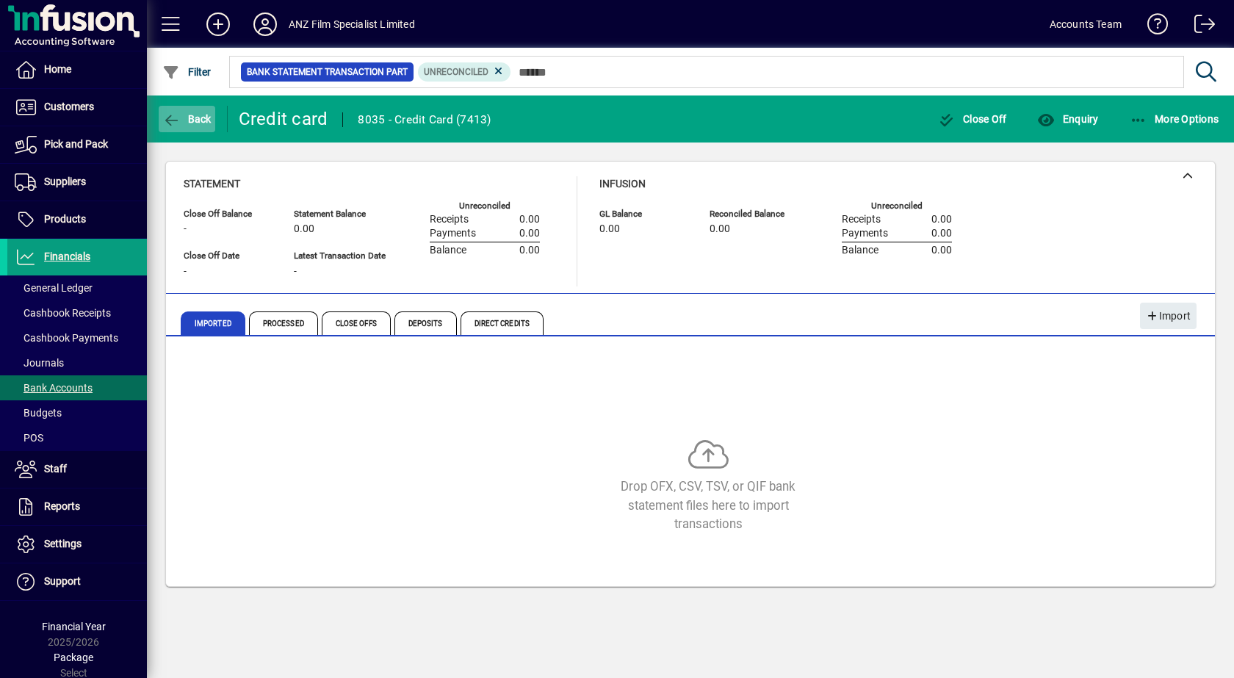
click at [184, 122] on span "Back" at bounding box center [186, 119] width 49 height 12
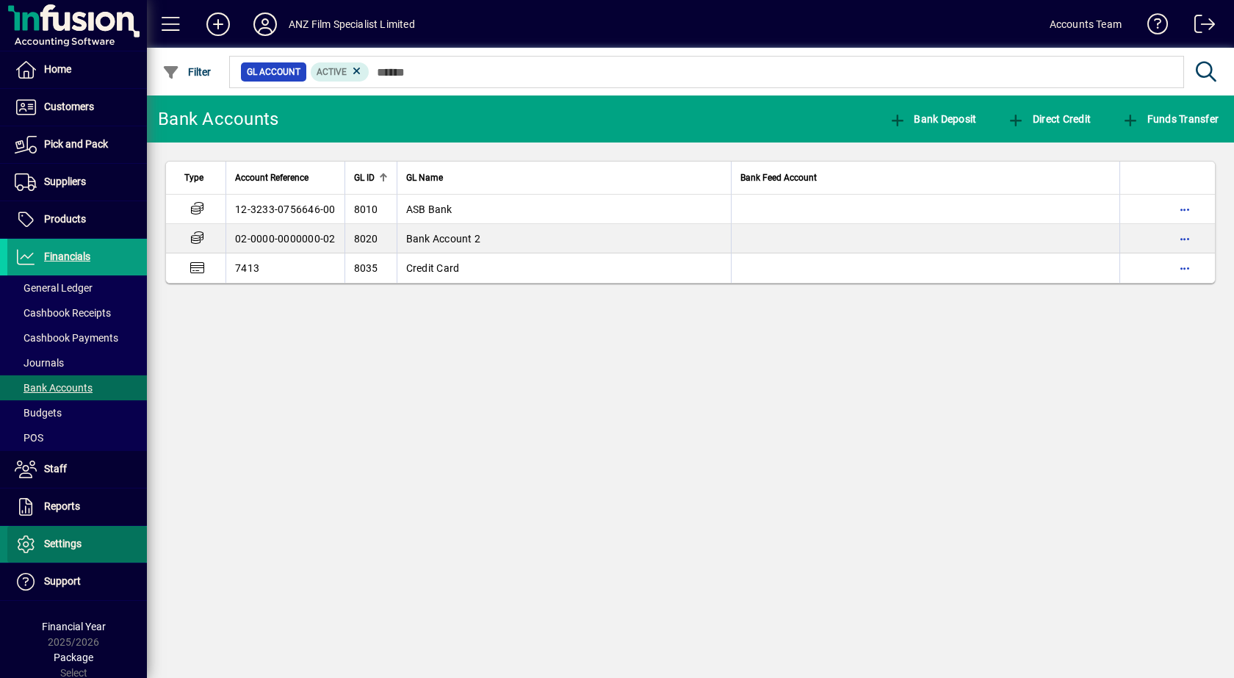
click at [82, 552] on span at bounding box center [77, 544] width 140 height 35
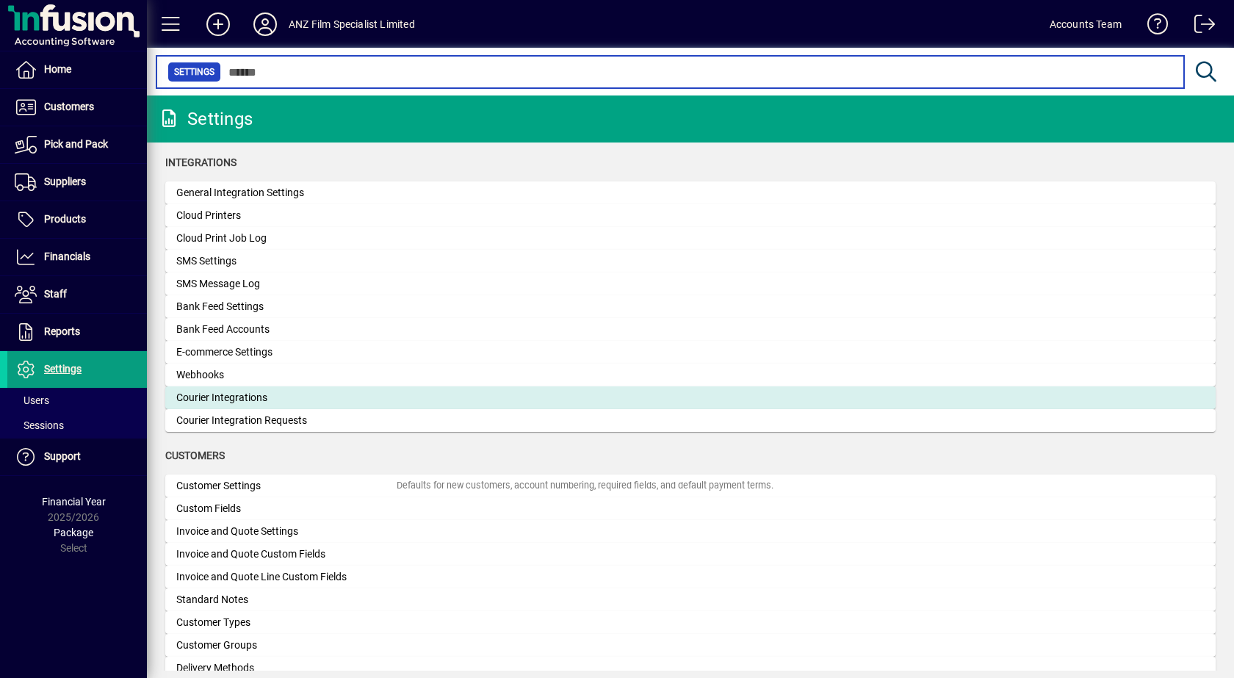
scroll to position [441, 0]
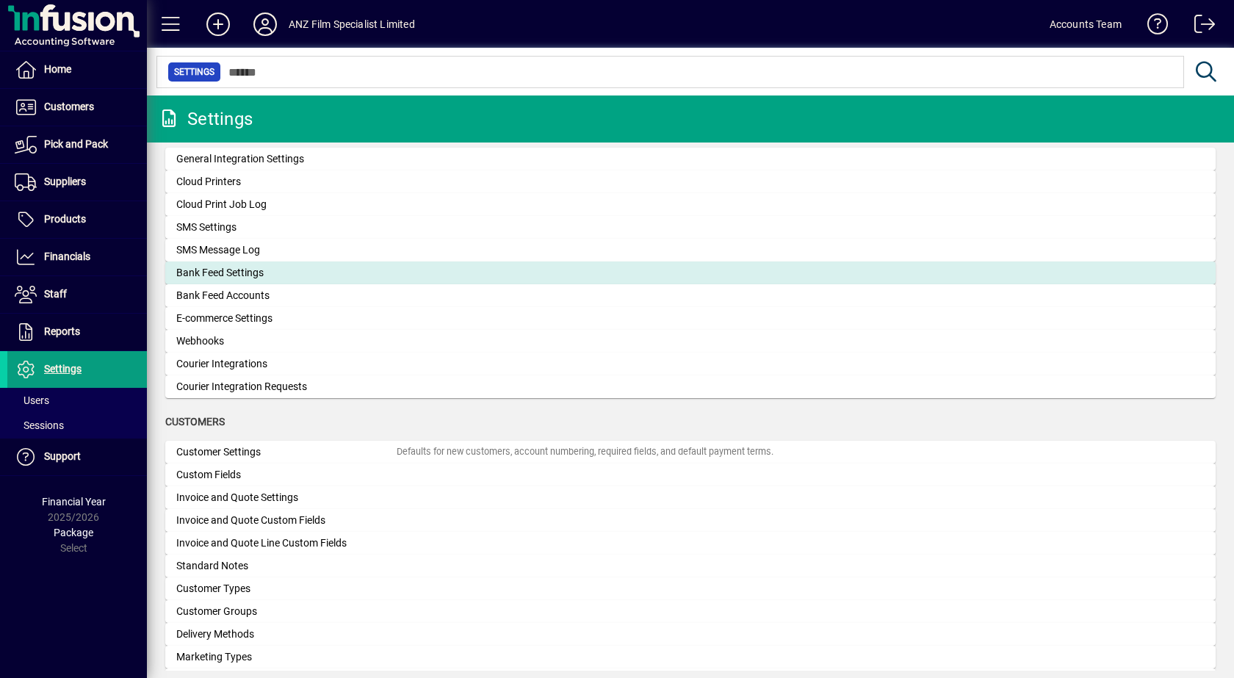
click at [223, 272] on div "Bank Feed Settings" at bounding box center [286, 272] width 220 height 15
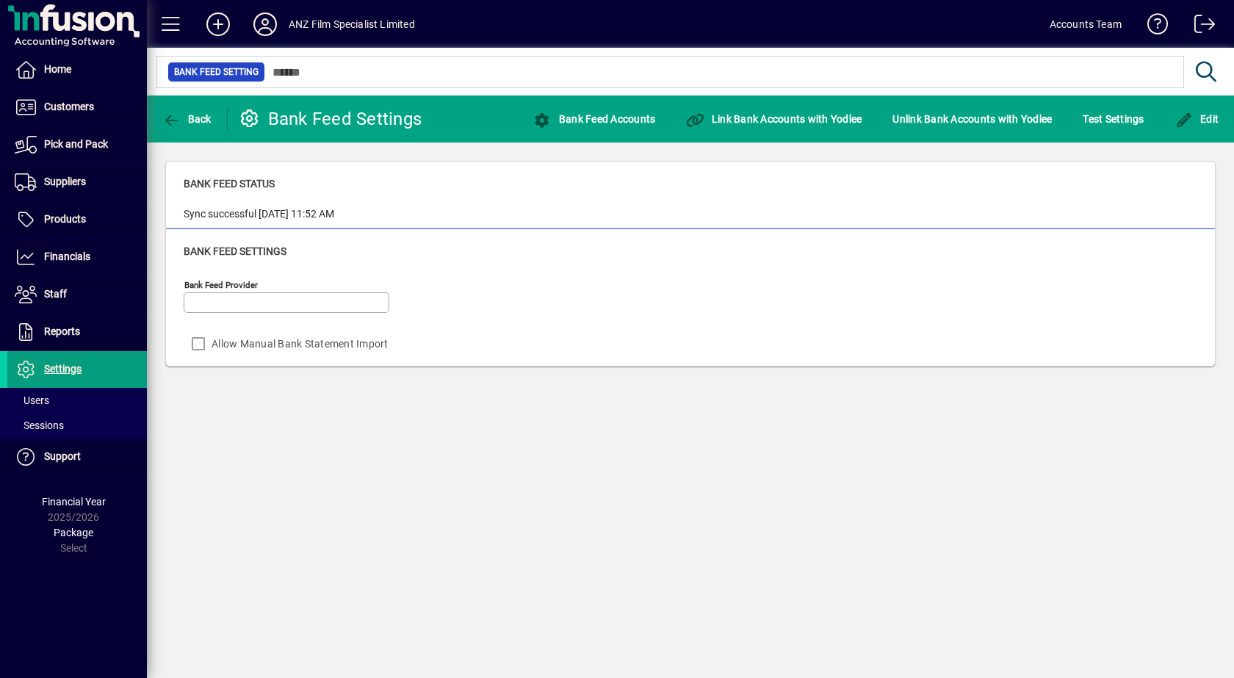
type input "******"
click at [710, 251] on div "Bank Feed Settings" at bounding box center [691, 251] width 1014 height 15
click at [861, 256] on div "Bank Feed Settings" at bounding box center [691, 251] width 1014 height 15
click at [600, 123] on span "Bank Feed Accounts" at bounding box center [594, 119] width 122 height 12
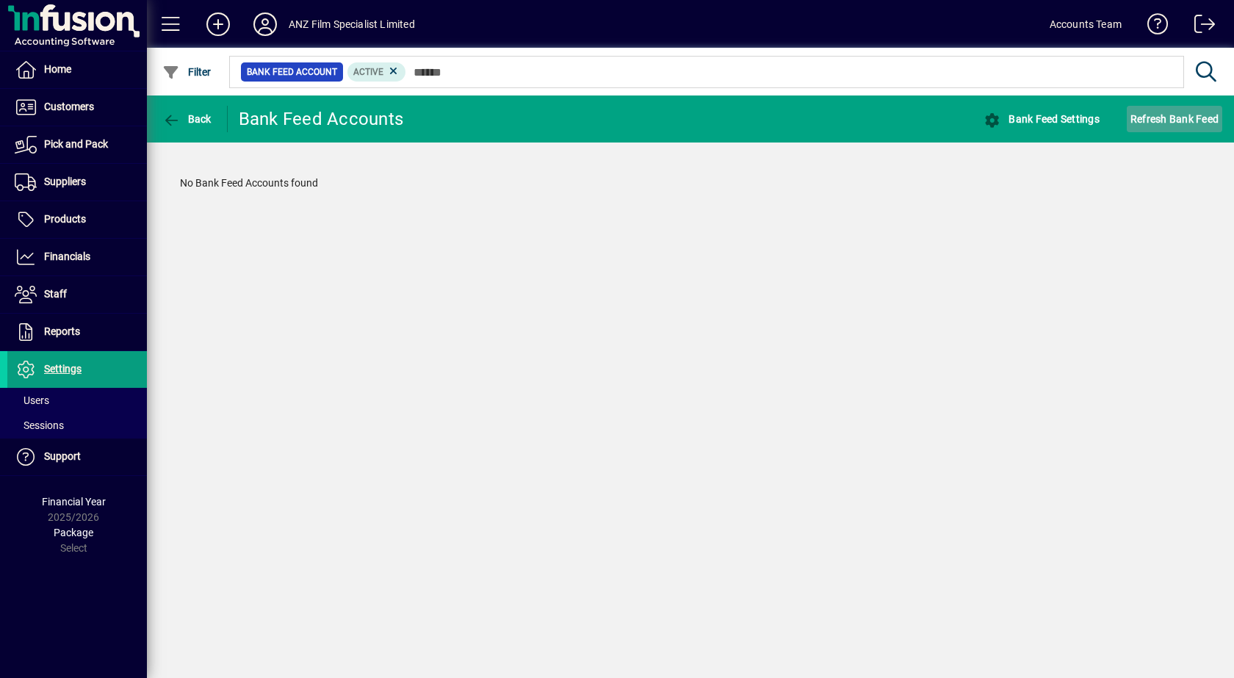
click at [1172, 121] on span "Refresh Bank Feed" at bounding box center [1174, 119] width 88 height 24
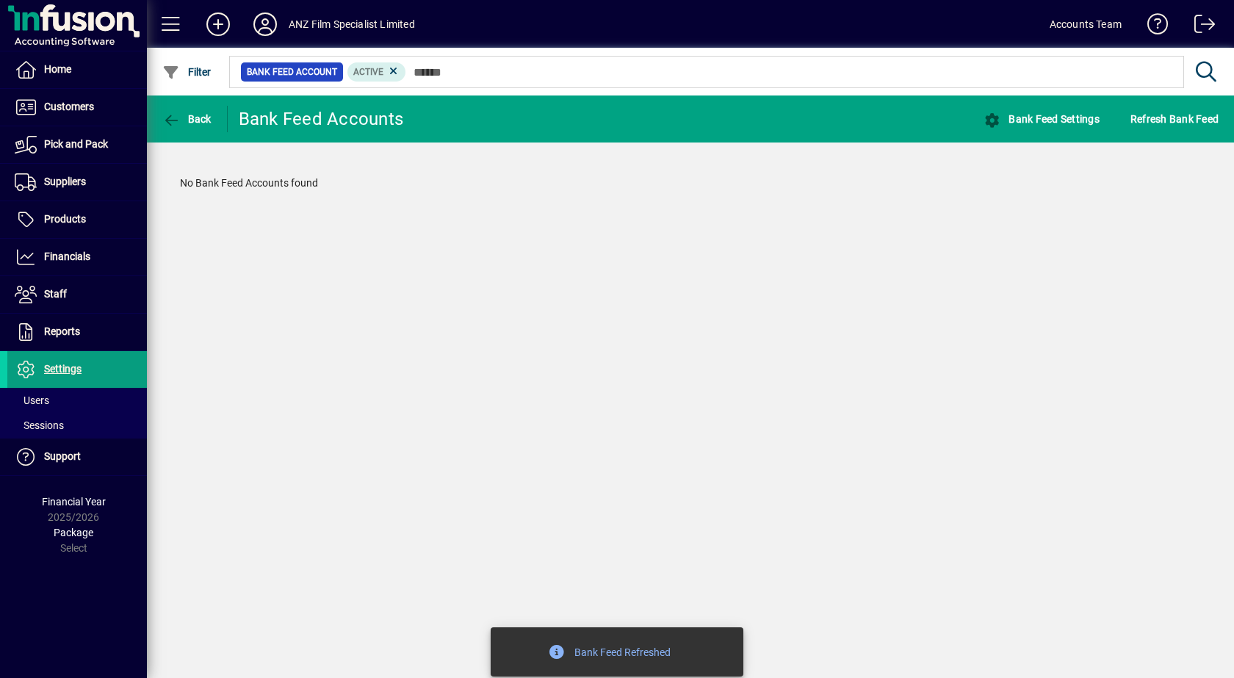
click at [516, 330] on div "Back Bank Feed Accounts Bank Feed Settings Refresh Bank Feed No Bank Feed Accou…" at bounding box center [690, 386] width 1087 height 582
click at [1082, 119] on span "Bank Feed Settings" at bounding box center [1041, 119] width 116 height 12
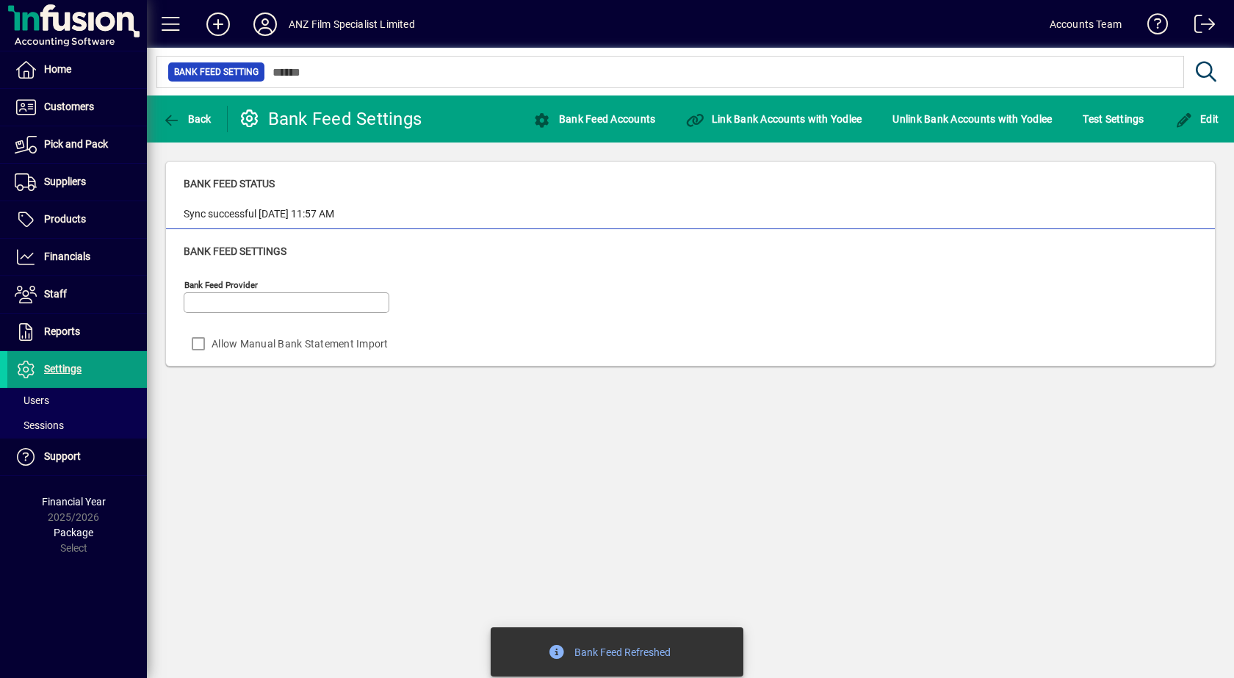
type input "******"
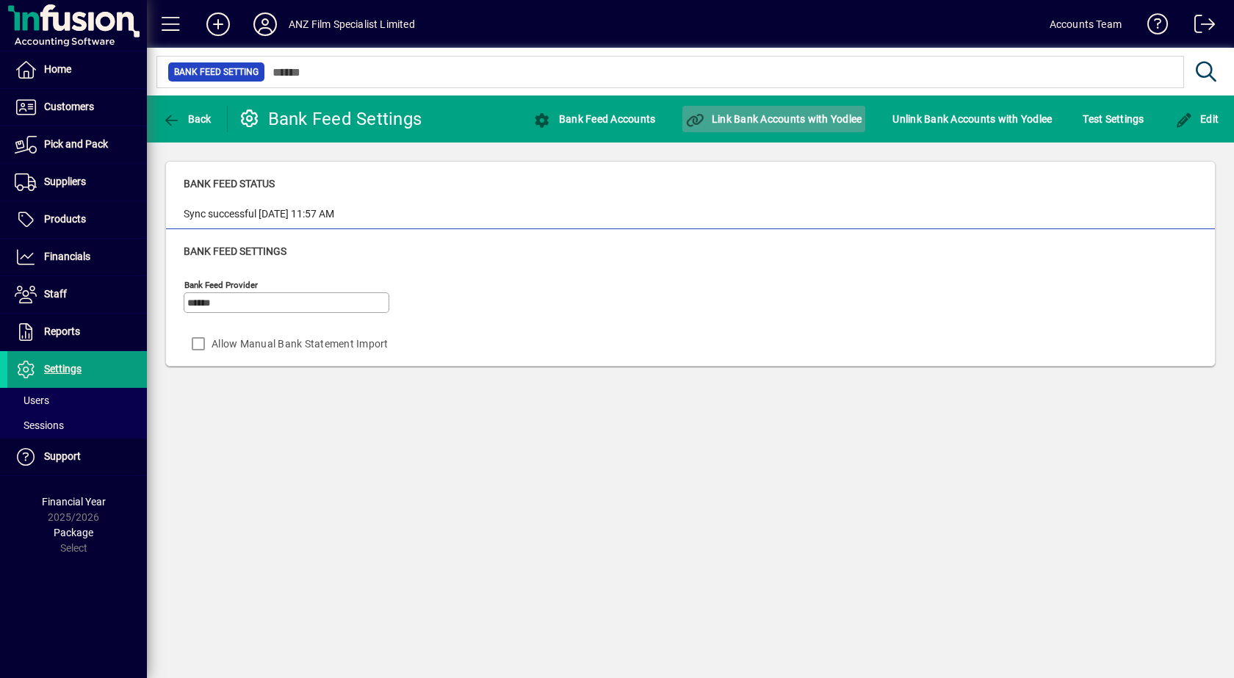
click at [776, 118] on span "Link Bank Accounts with Yodlee" at bounding box center [774, 119] width 176 height 12
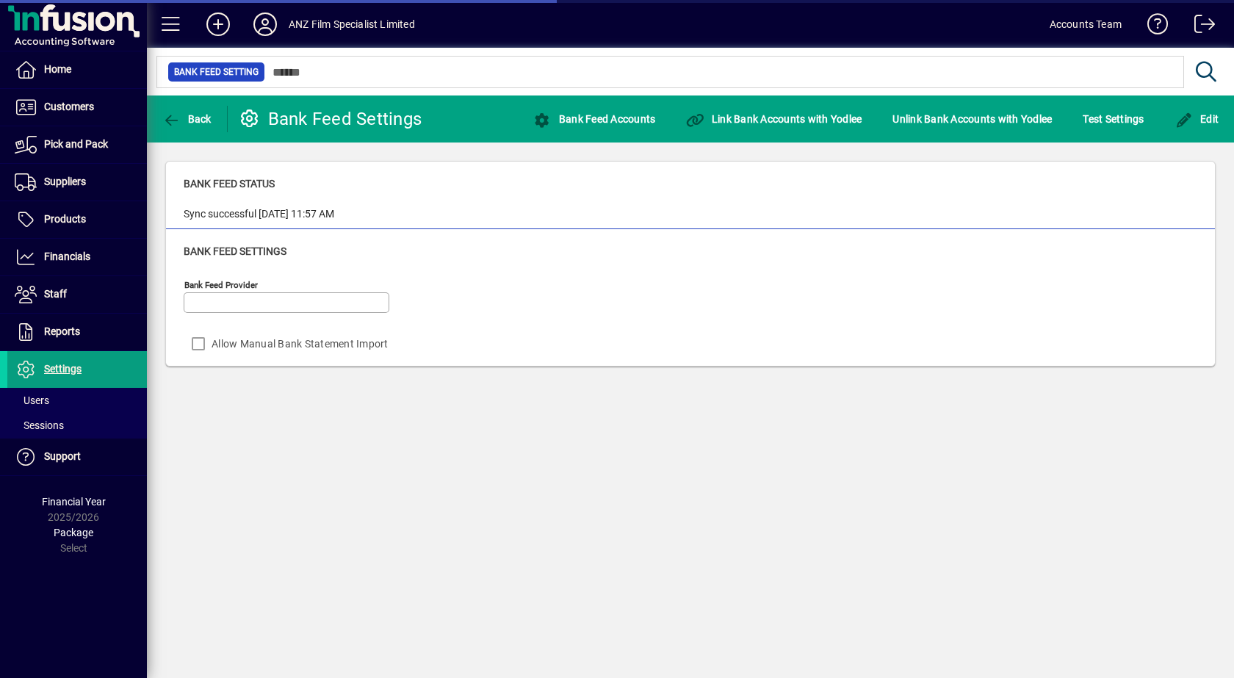
type input "******"
click at [263, 28] on icon at bounding box center [264, 24] width 29 height 24
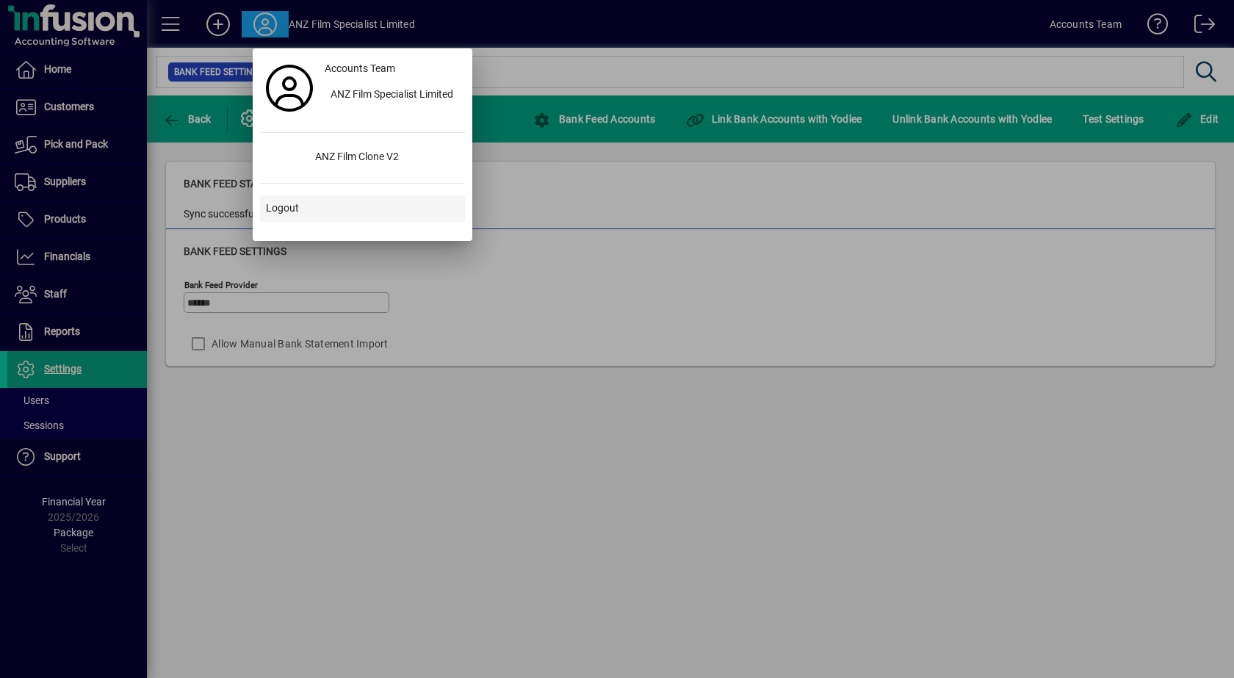
click at [284, 203] on span "Logout" at bounding box center [282, 208] width 33 height 15
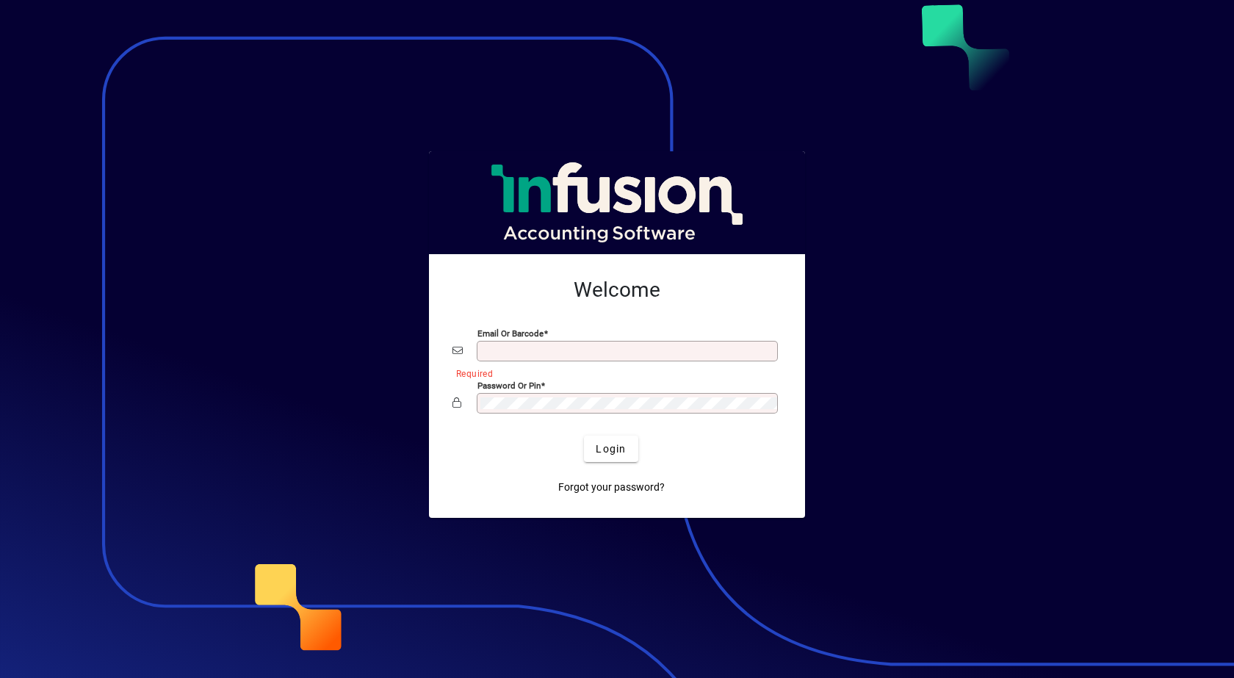
type input "**********"
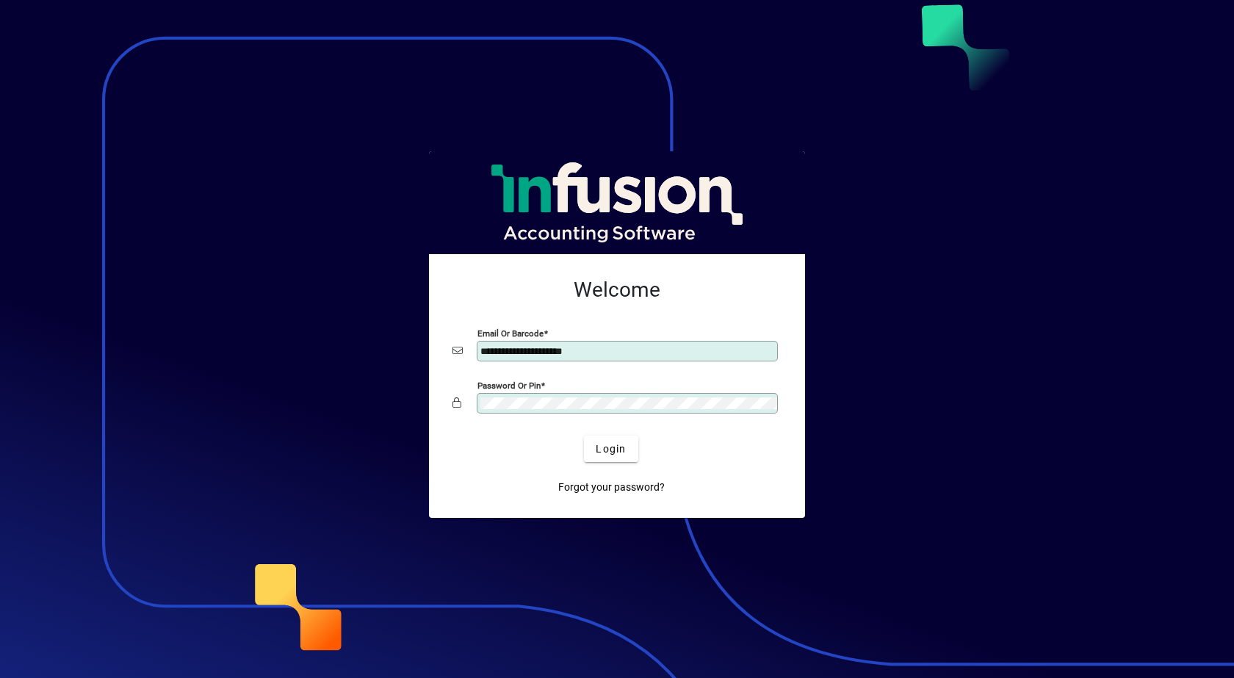
drag, startPoint x: 613, startPoint y: 350, endPoint x: 457, endPoint y: 334, distance: 157.3
click at [457, 334] on mat-card-content "**********" at bounding box center [617, 348] width 353 height 165
